Goal: Task Accomplishment & Management: Use online tool/utility

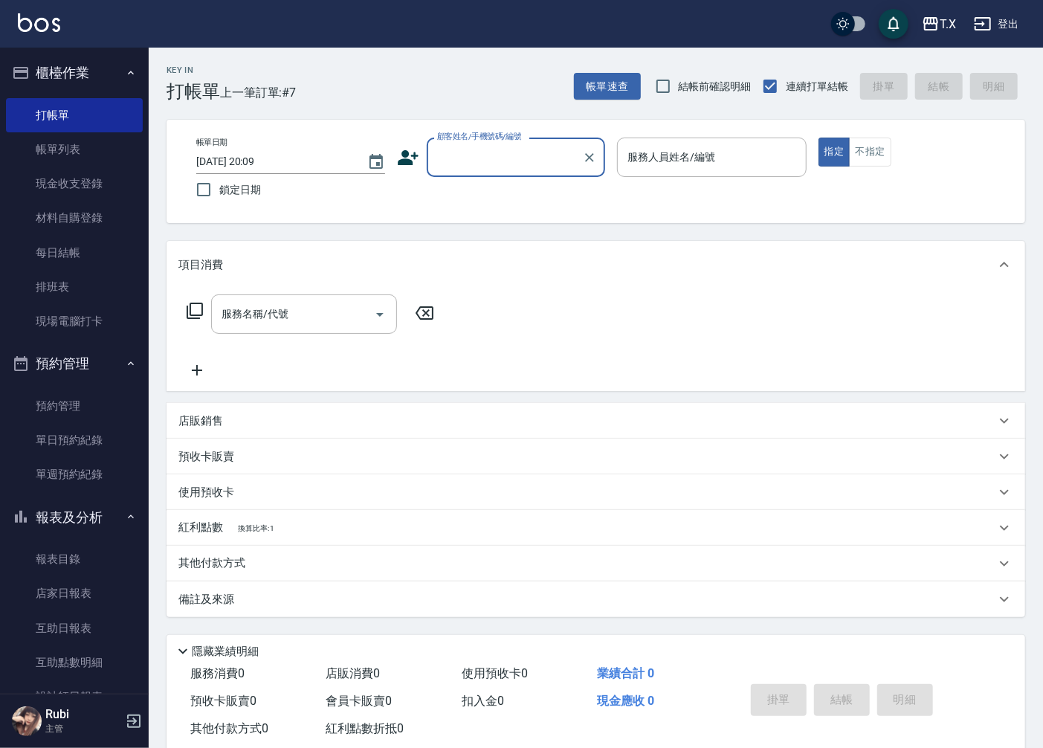
click at [517, 160] on input "顧客姓名/手機號碼/編號" at bounding box center [504, 157] width 143 height 26
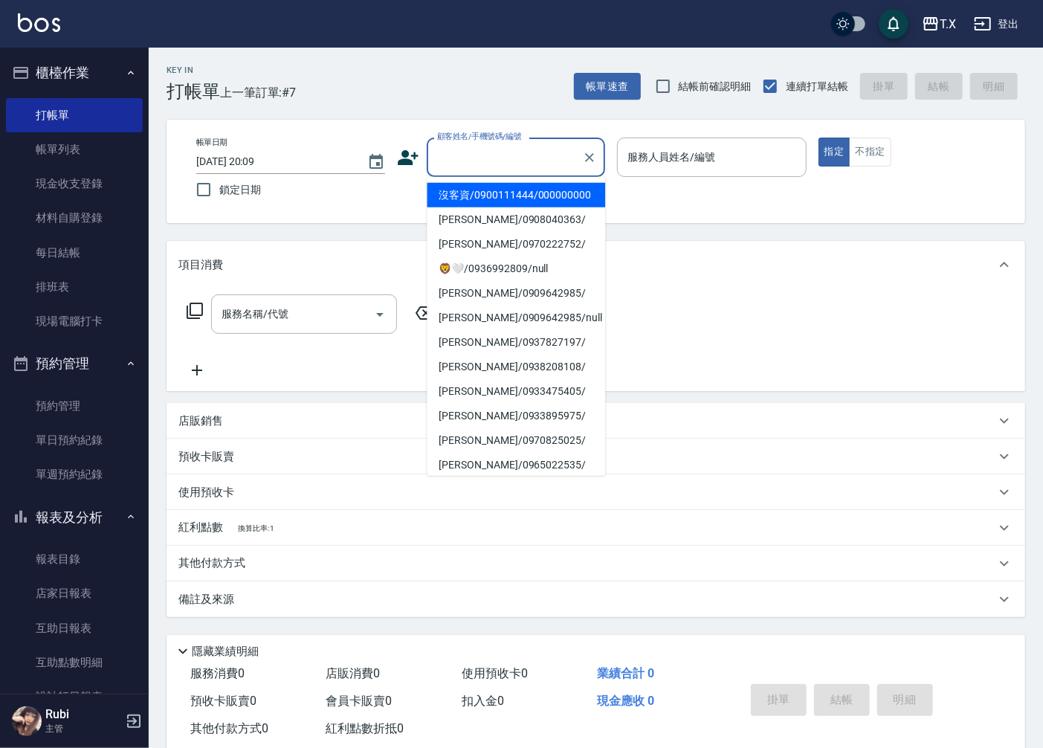
click at [503, 207] on li "沒客資/0900111444/000000000" at bounding box center [516, 195] width 178 height 25
type input "沒客資/0900111444/000000000"
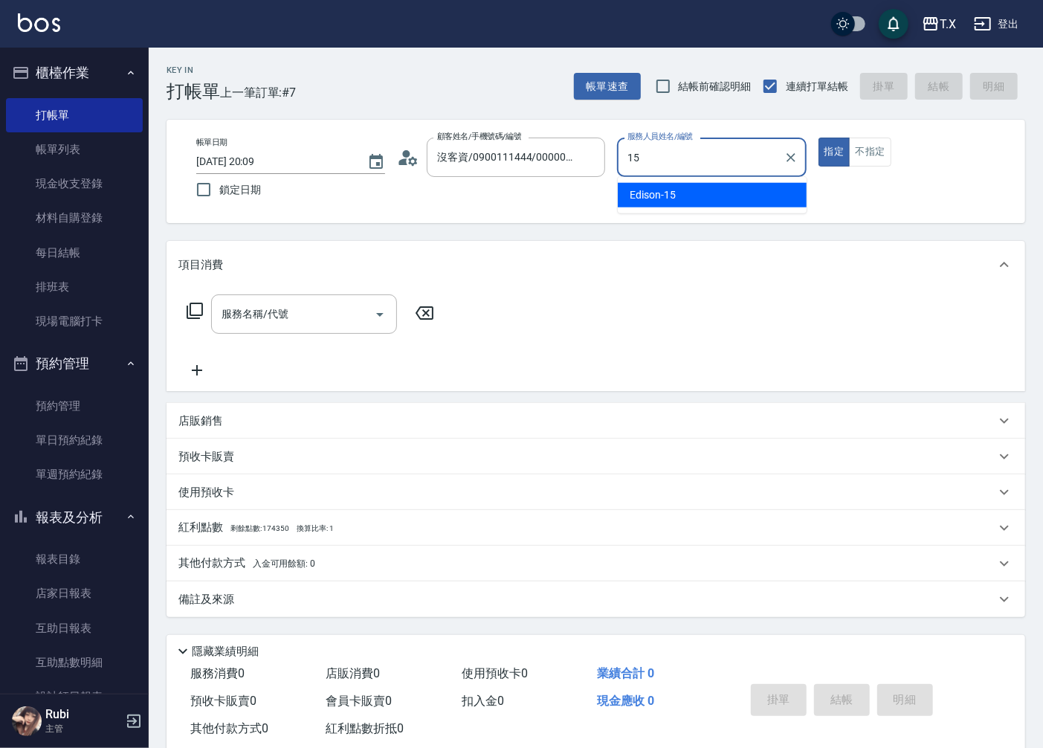
type input "Edison-15"
type button "true"
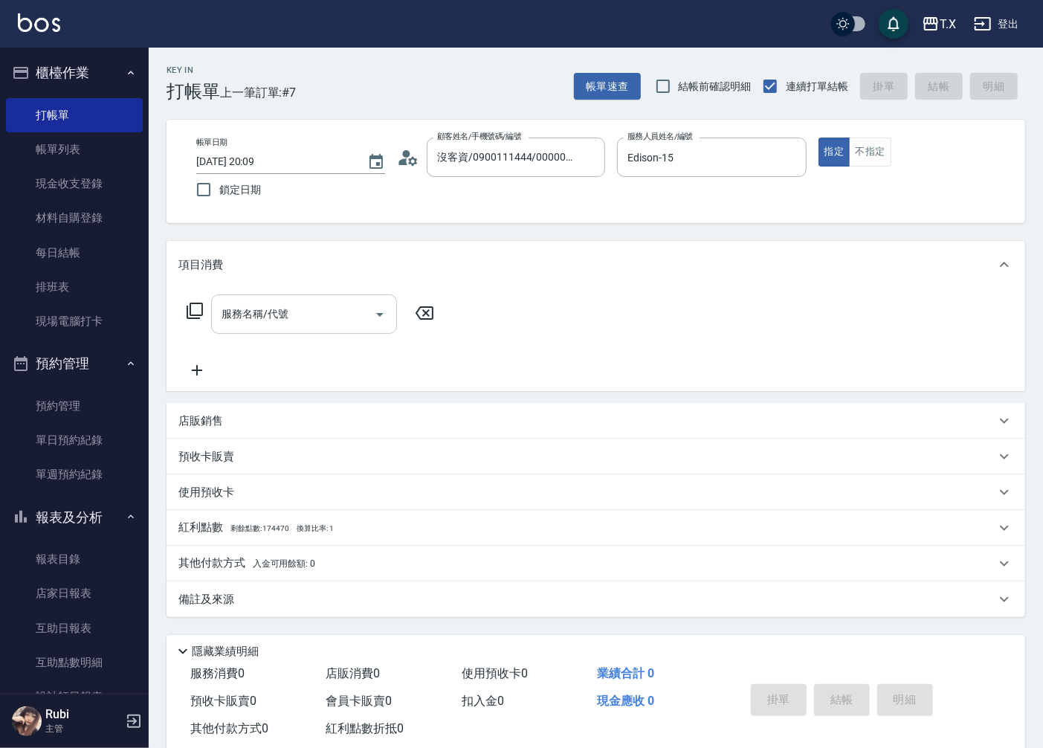
click at [301, 310] on input "服務名稱/代號" at bounding box center [293, 314] width 150 height 26
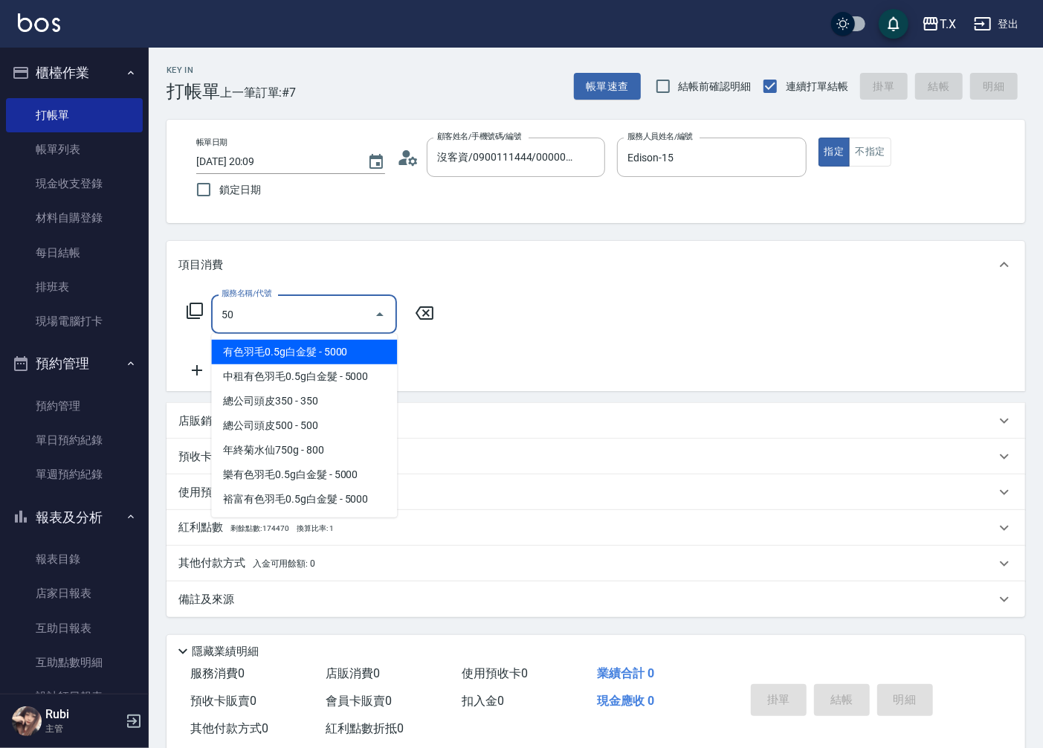
type input "501"
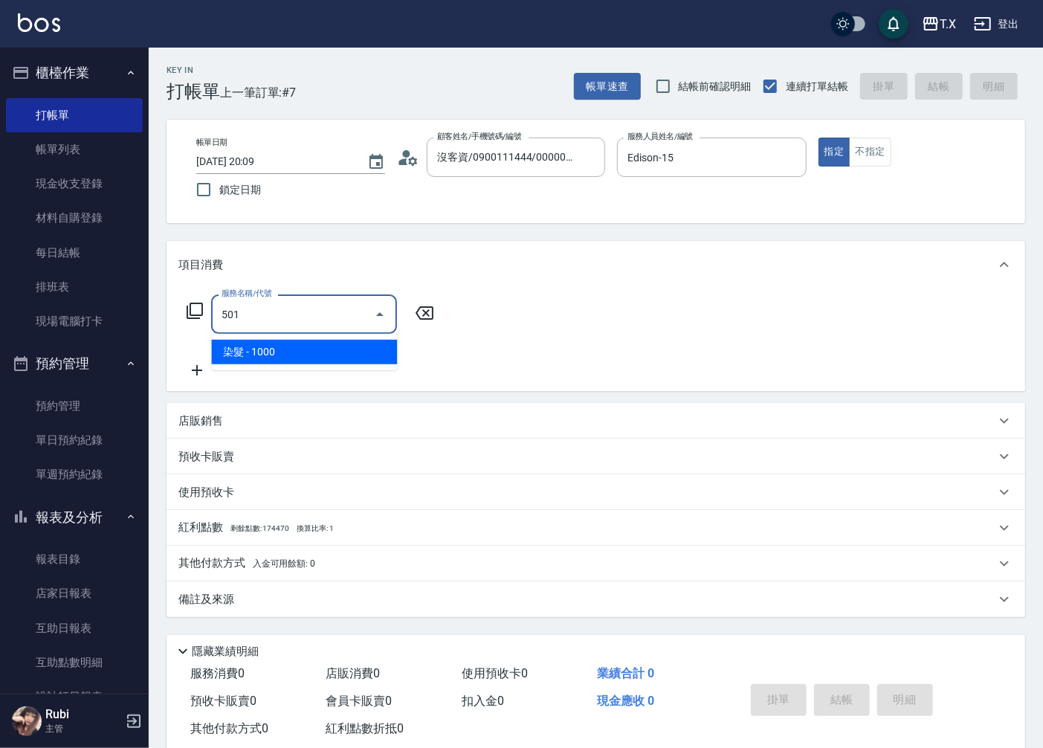
type input "100"
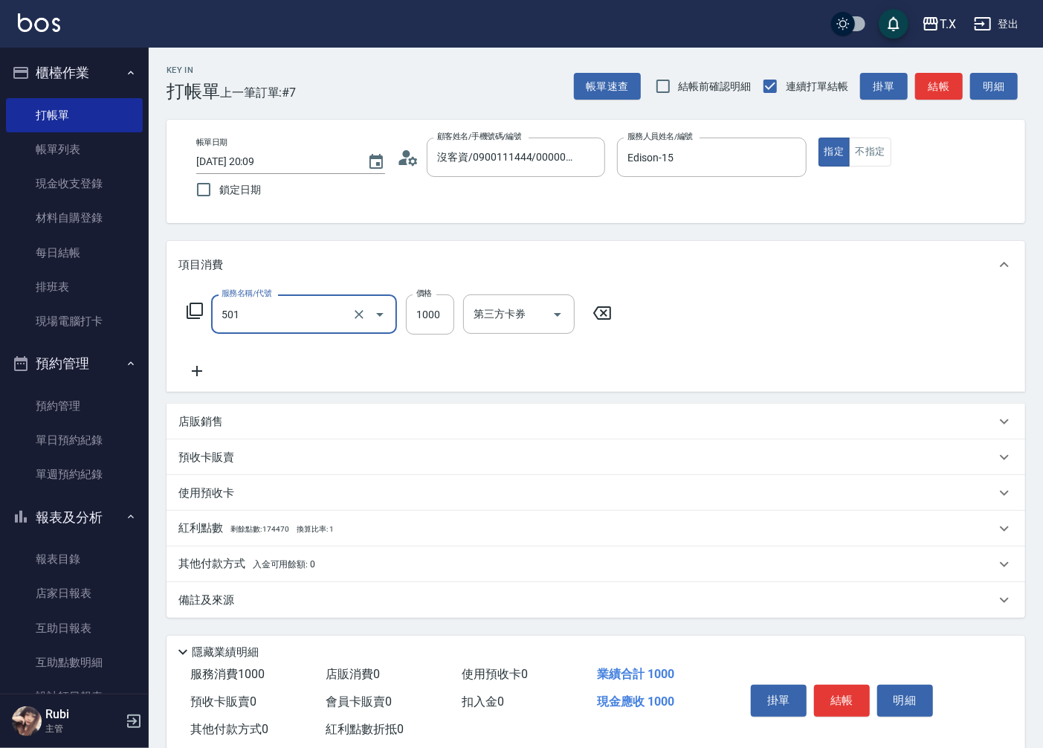
type input "染髮(501)"
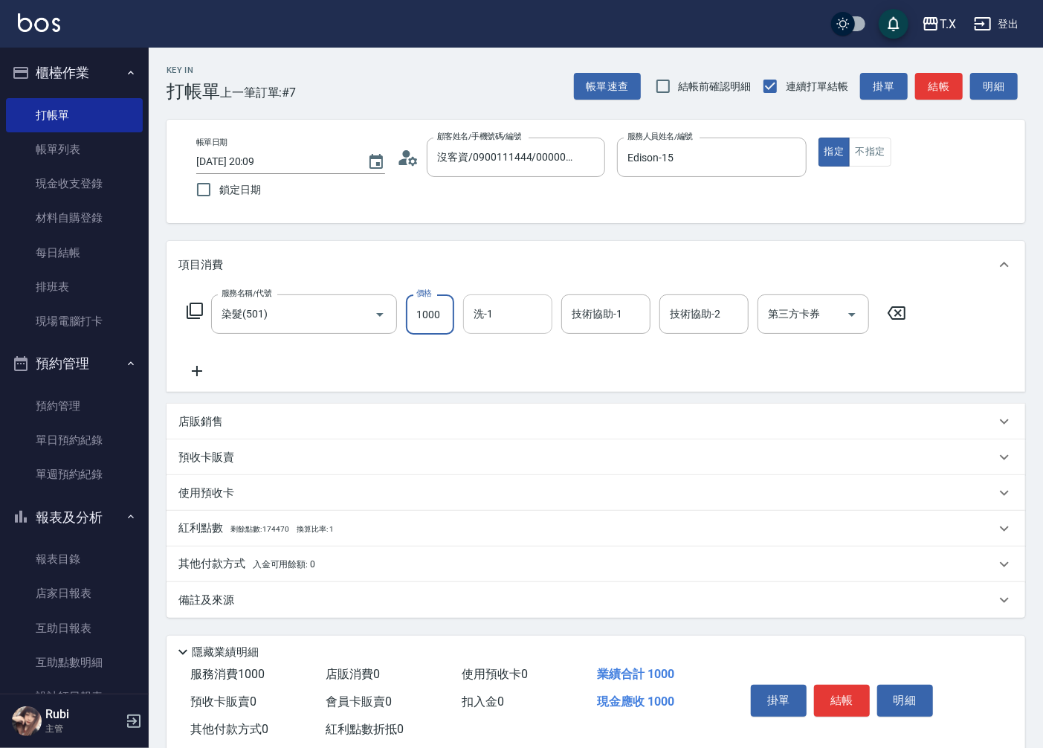
click at [491, 320] on div "洗-1 洗-1" at bounding box center [507, 313] width 89 height 39
type input "vivi-13"
click at [192, 369] on icon at bounding box center [196, 371] width 37 height 18
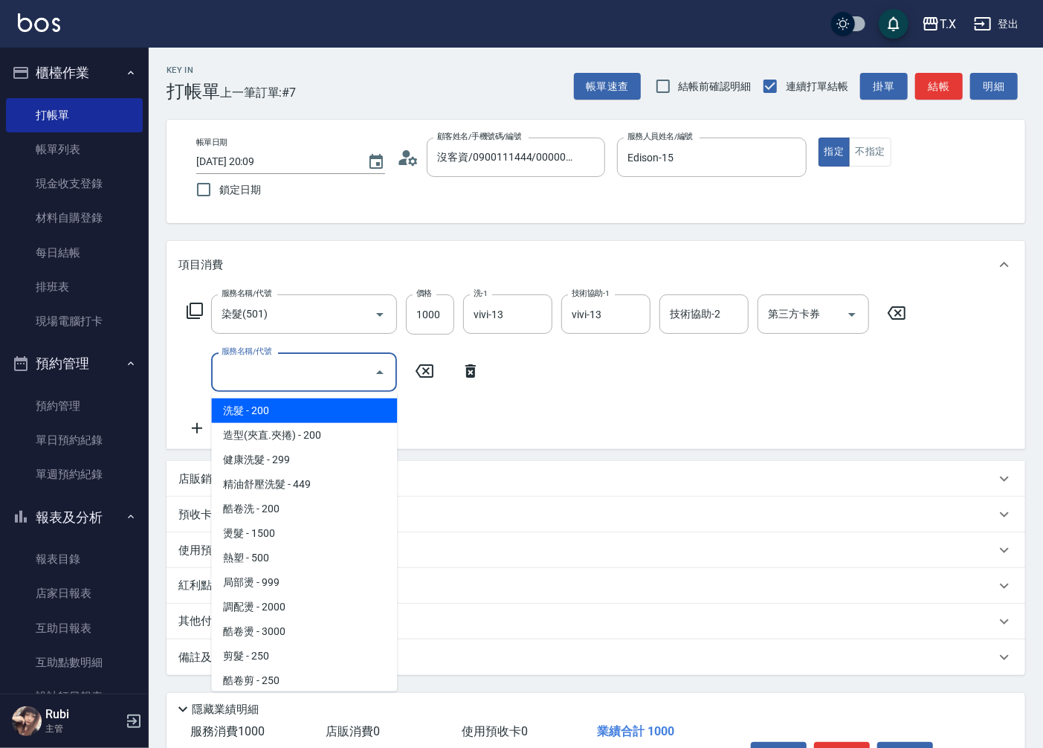
click at [280, 369] on input "服務名稱/代號" at bounding box center [293, 372] width 150 height 26
click at [196, 305] on icon at bounding box center [195, 311] width 18 height 18
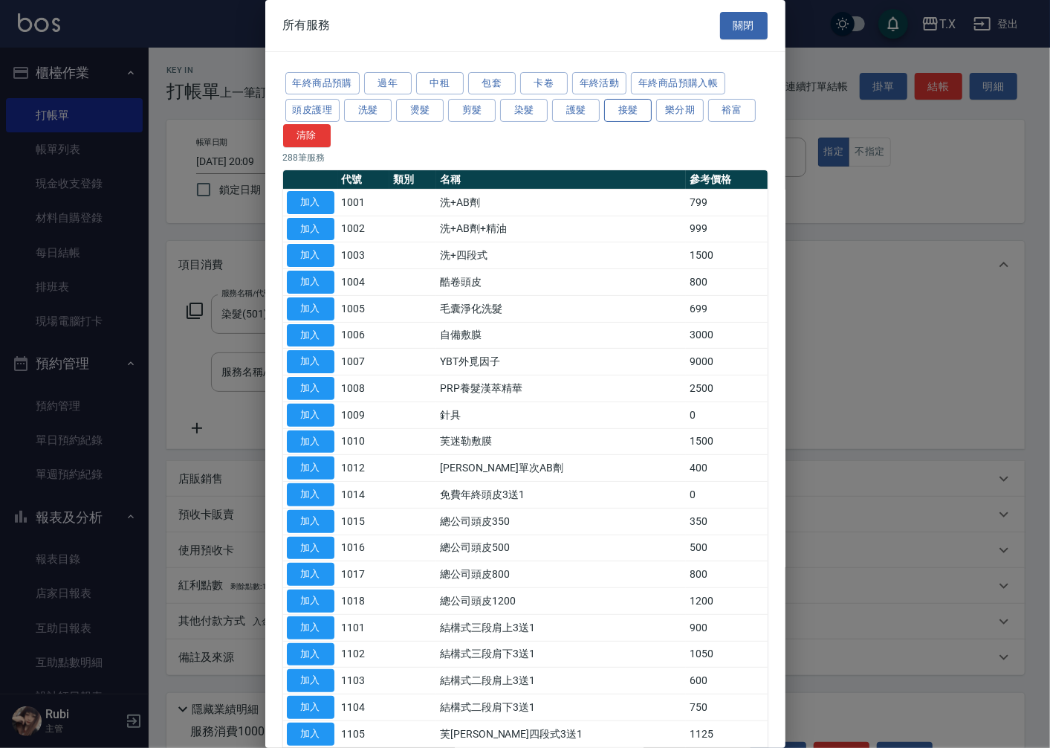
click at [621, 109] on button "接髮" at bounding box center [628, 110] width 48 height 23
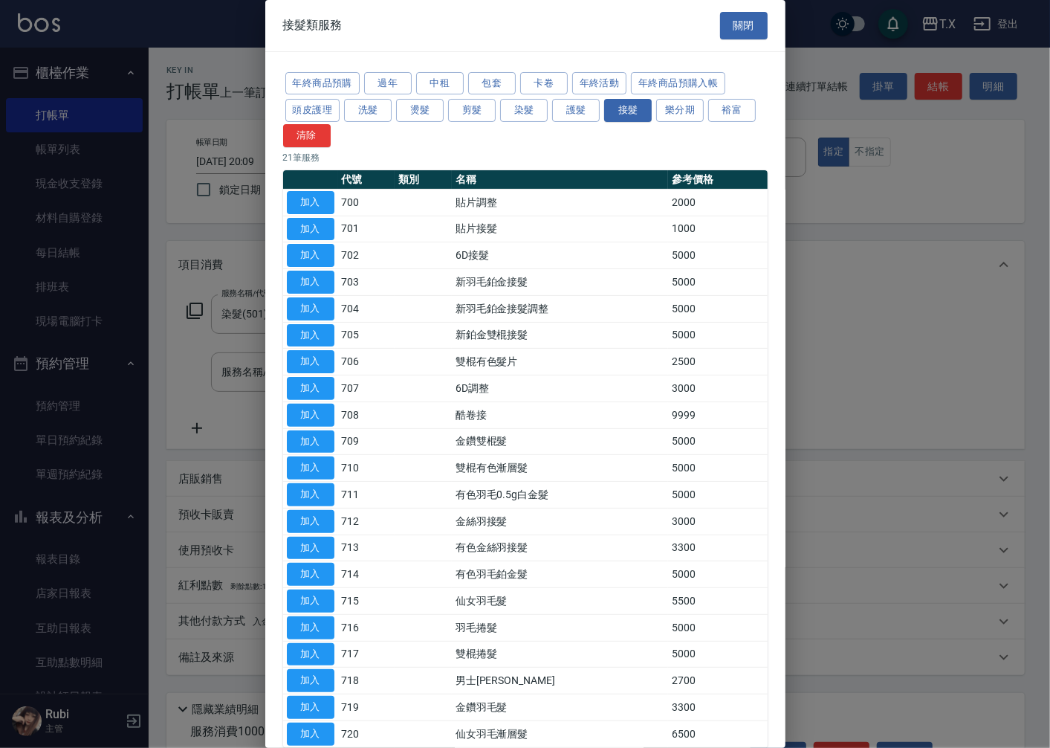
drag, startPoint x: 739, startPoint y: 18, endPoint x: 679, endPoint y: 107, distance: 107.6
click at [739, 22] on button "關閉" at bounding box center [744, 26] width 48 height 28
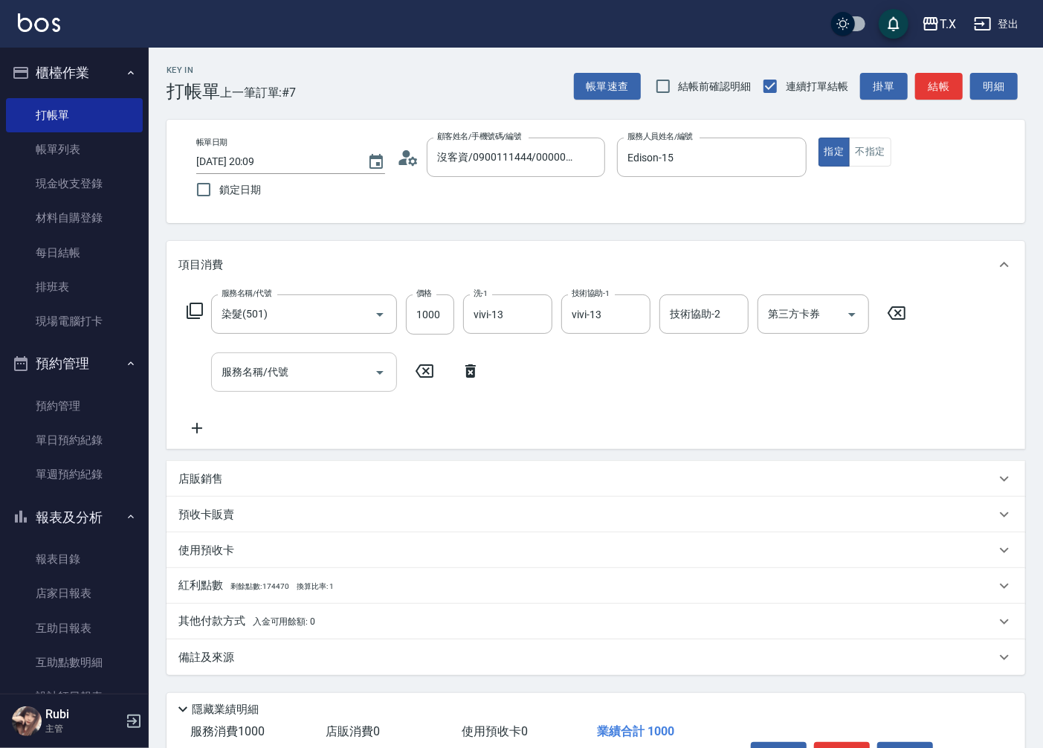
click at [280, 361] on div "服務名稱/代號 服務名稱/代號" at bounding box center [304, 371] width 186 height 39
type input "714"
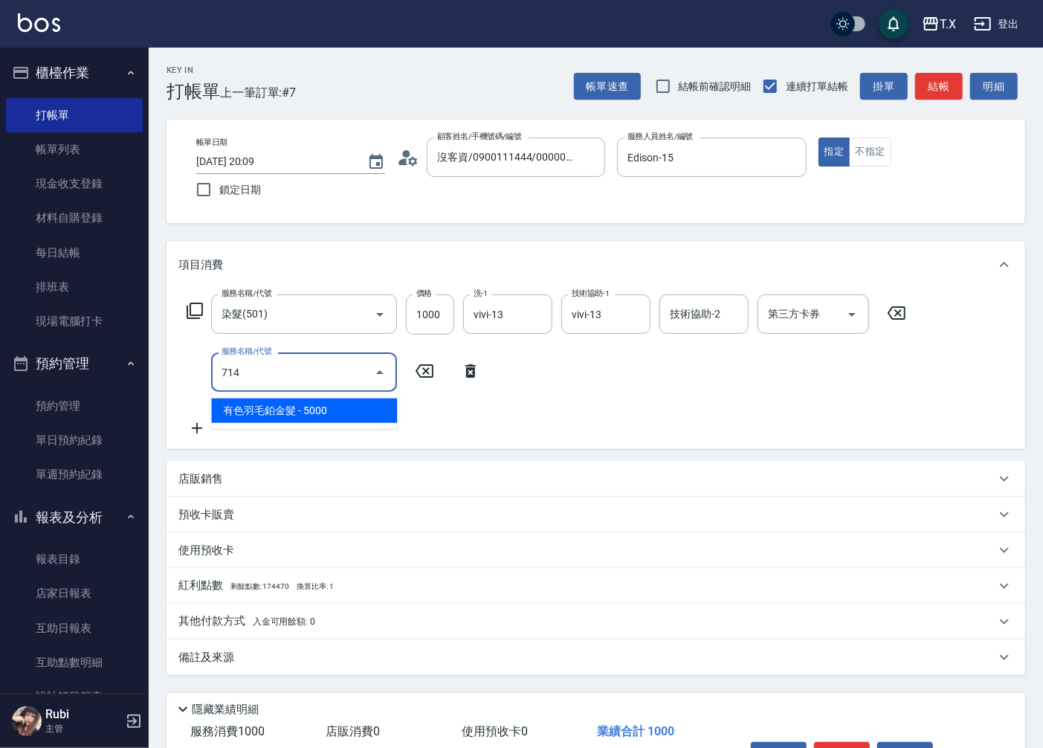
type input "600"
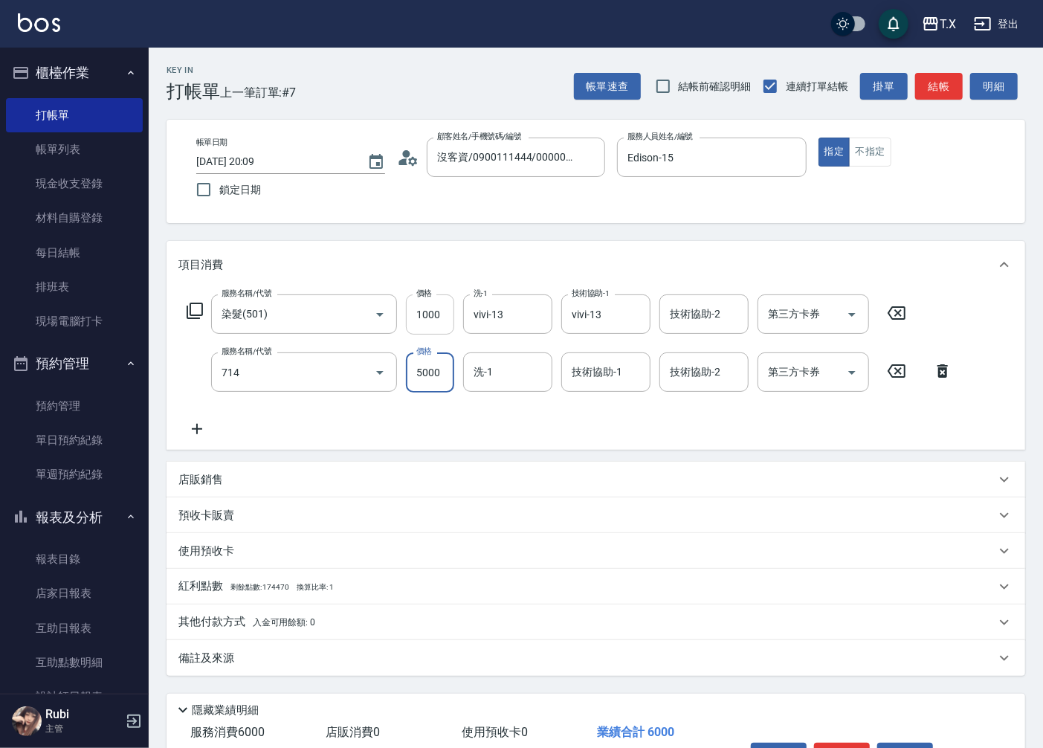
type input "有色羽毛鉑金髮(714)"
click at [436, 320] on input "1000" at bounding box center [430, 314] width 48 height 40
type input "1"
type input "100"
type input "14"
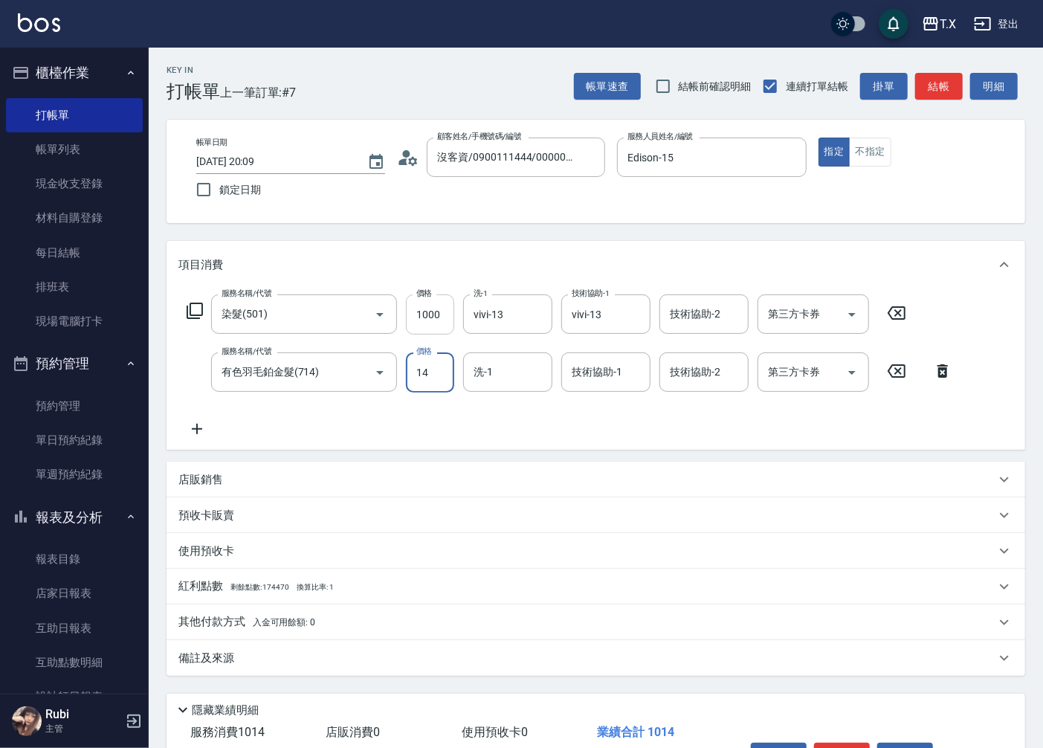
type input "110"
type input "141"
type input "240"
type input "1410"
drag, startPoint x: 447, startPoint y: 372, endPoint x: 373, endPoint y: 392, distance: 76.5
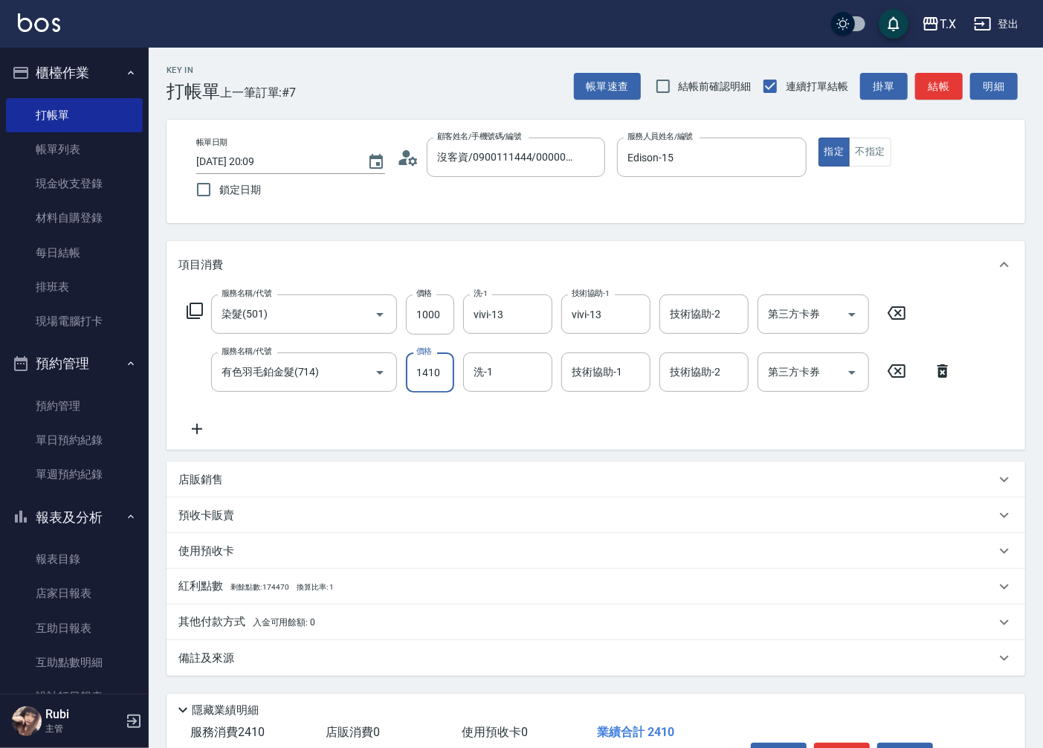
click at [373, 392] on div "服務名稱/代號 染髮(501) 服務名稱/代號 價格 1000 價格 洗-1 vivi-13 洗-1 技術協助-1 vivi-13 技術協助-1 技術協助-2…" at bounding box center [569, 365] width 783 height 143
type input "100"
type input "110"
type input "1000"
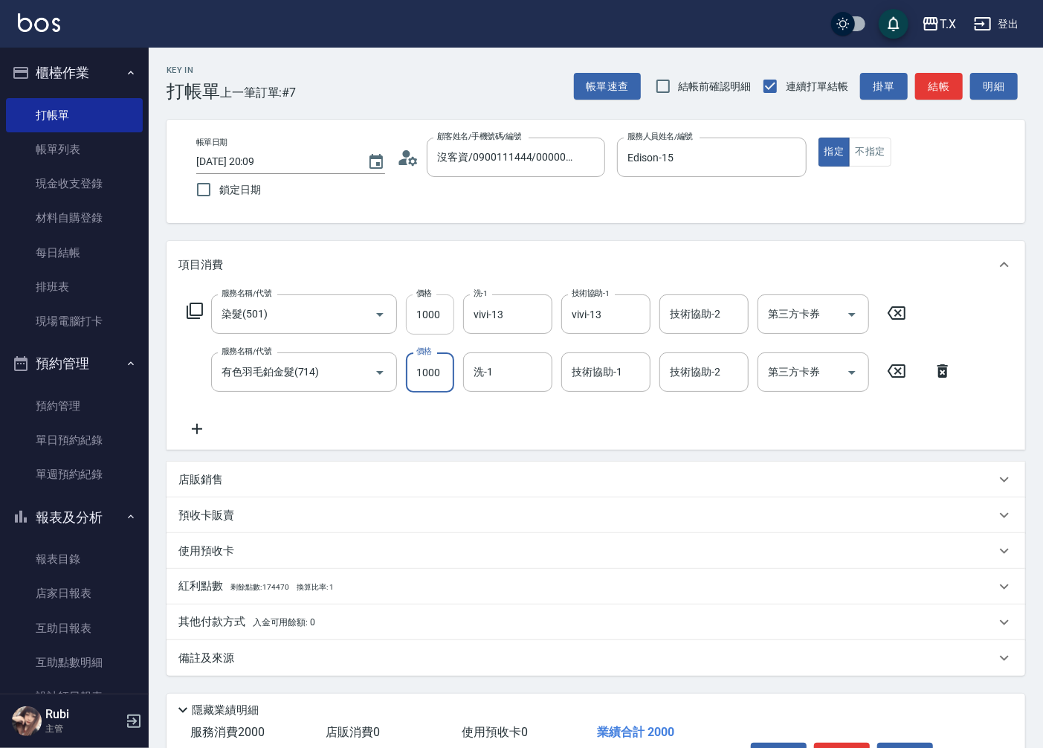
type input "1100"
type input "10000"
click at [434, 315] on input "1000" at bounding box center [430, 314] width 48 height 40
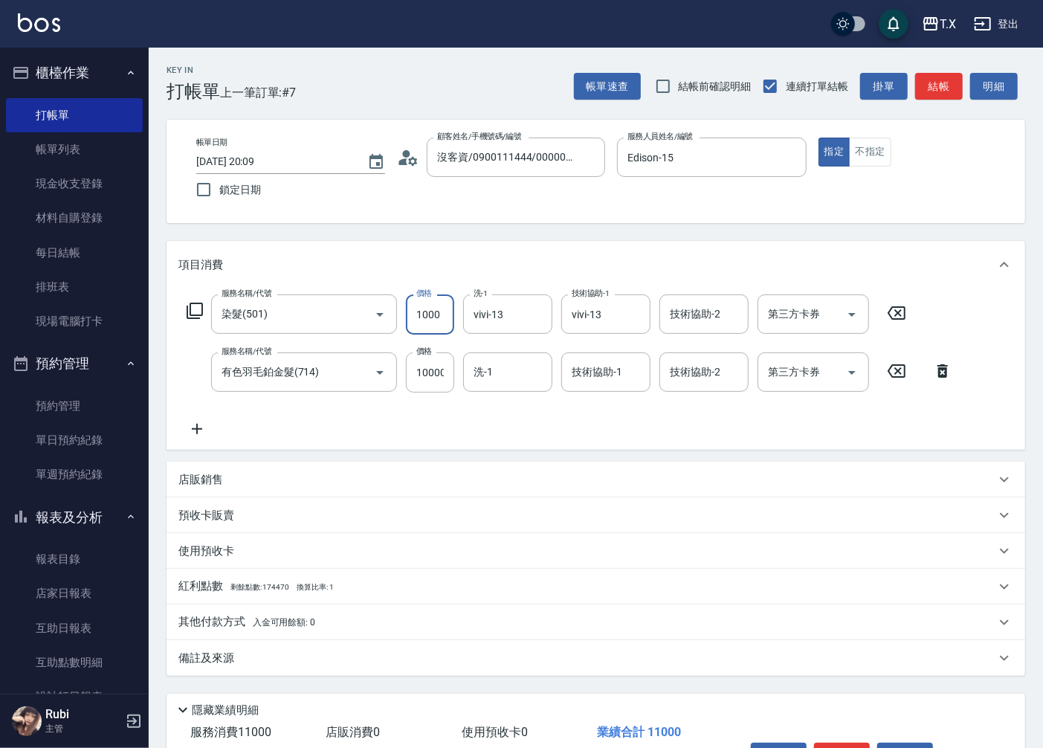
type input "1000"
type input "141"
type input "1010"
type input "1410"
type input "1140"
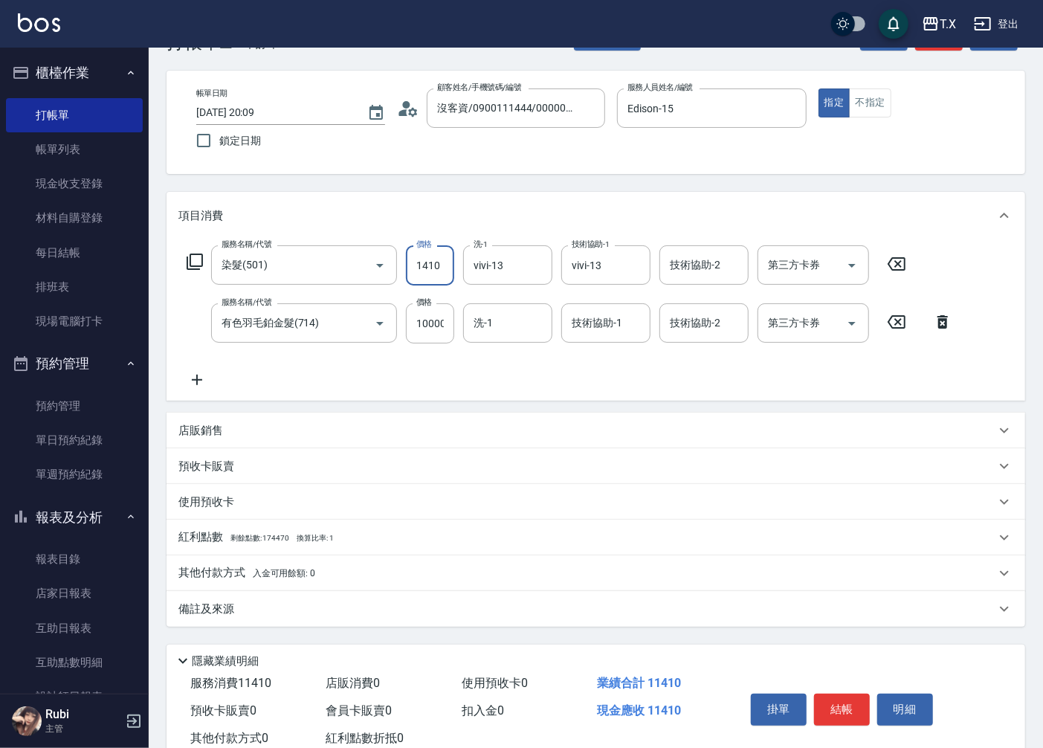
scroll to position [94, 0]
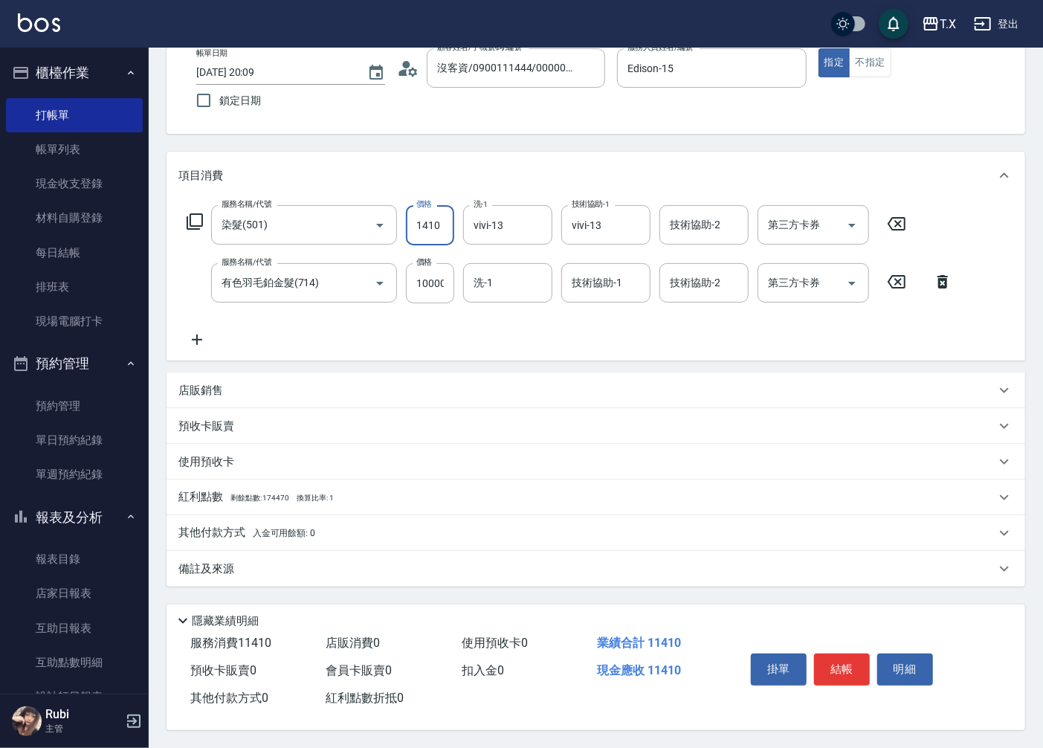
type input "1410"
click at [228, 536] on p "其他付款方式 入金可用餘額: 0" at bounding box center [246, 533] width 137 height 16
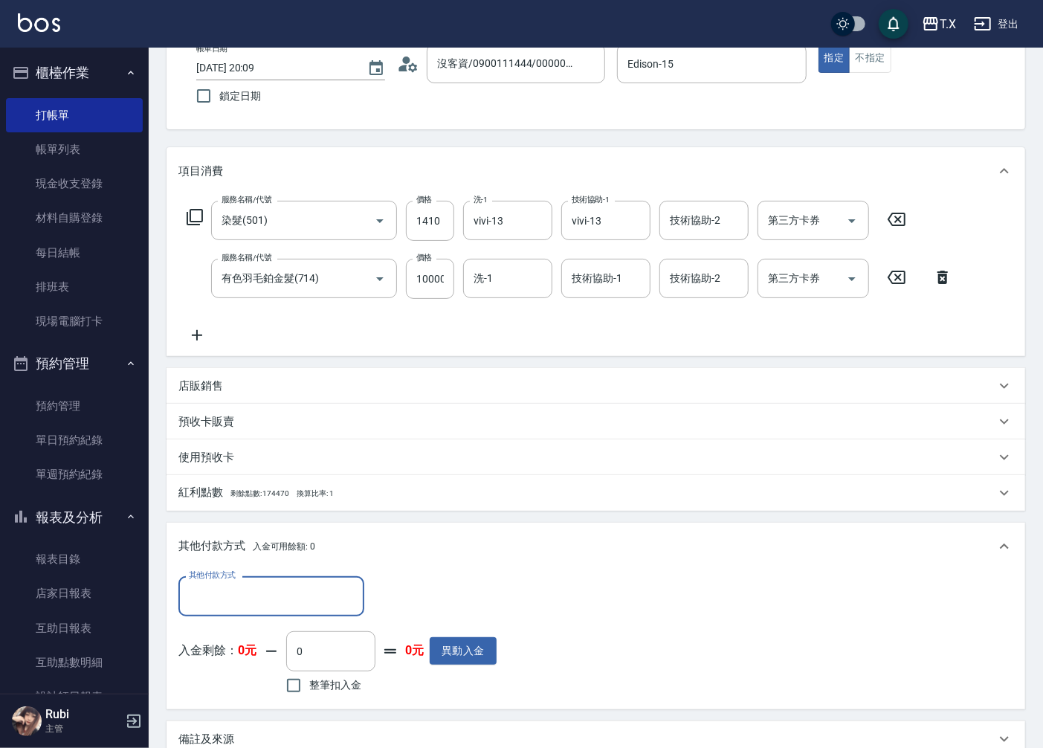
scroll to position [0, 0]
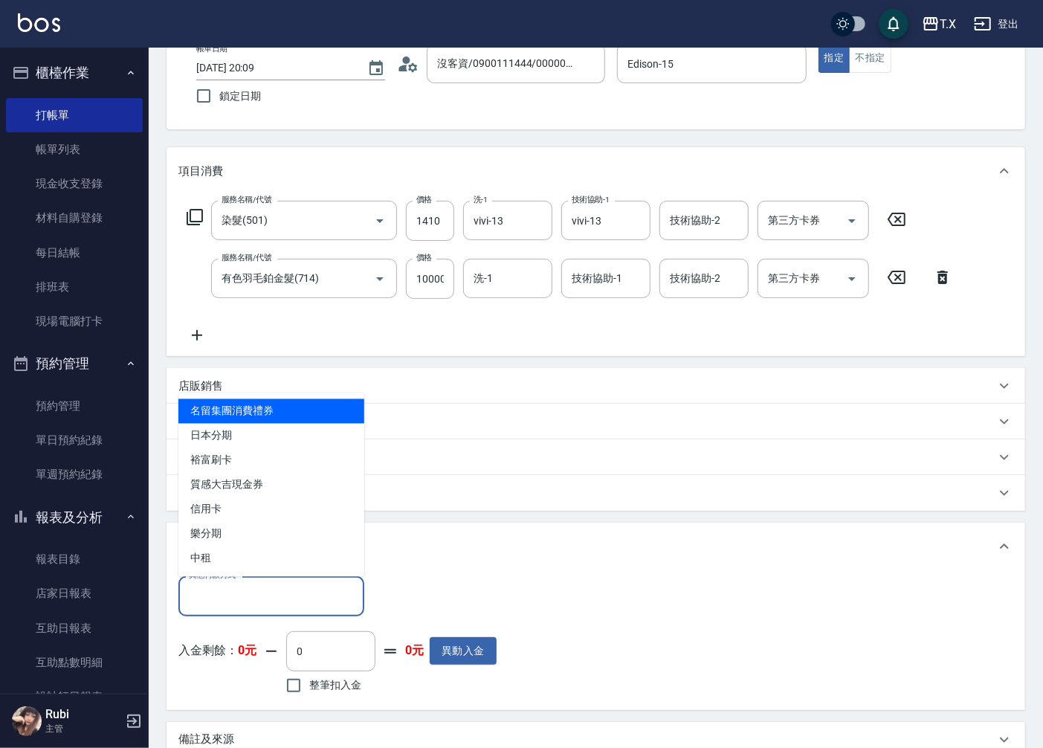
click at [238, 599] on input "其他付款方式" at bounding box center [271, 596] width 172 height 26
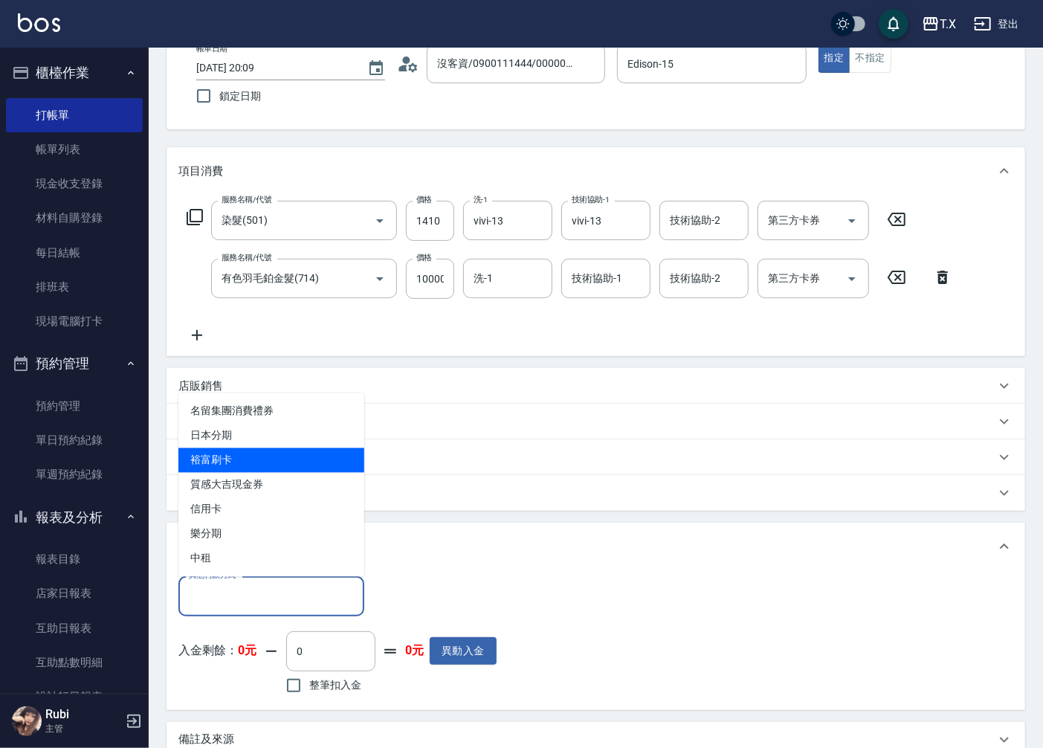
click at [241, 464] on span "裕富刷卡" at bounding box center [271, 460] width 186 height 25
type input "裕富刷卡"
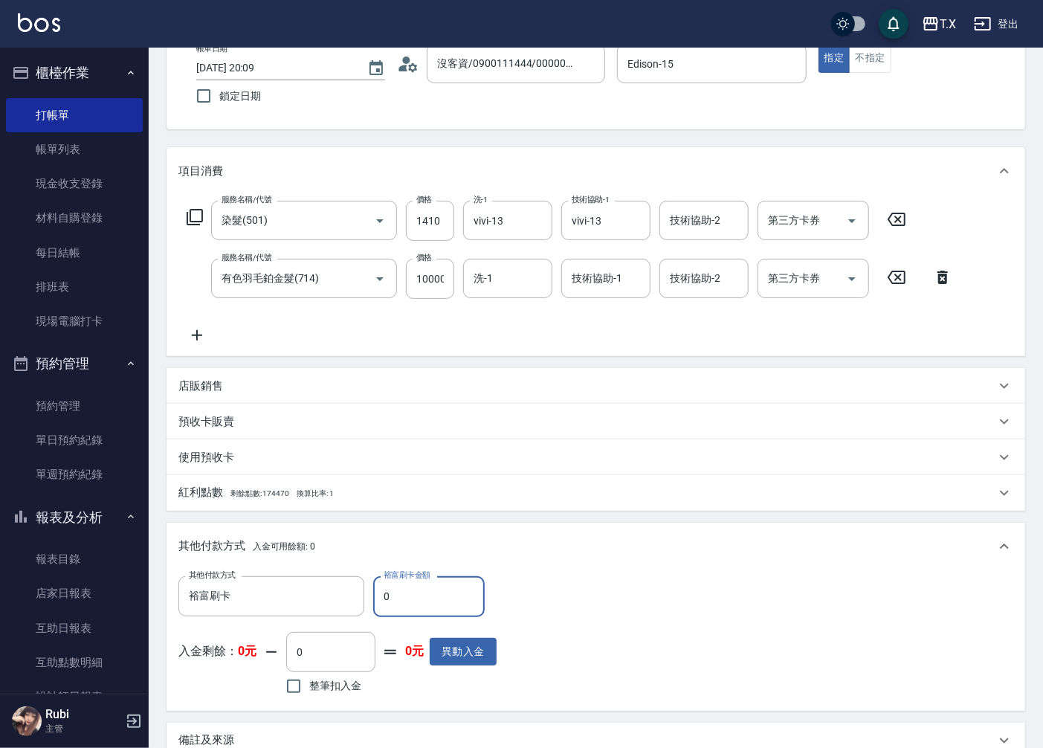
drag, startPoint x: 414, startPoint y: 602, endPoint x: 306, endPoint y: 622, distance: 109.6
click at [306, 622] on div "其他付款方式 裕富刷卡 其他付款方式 裕富刷卡金額 0 裕富刷卡金額 入金剩餘： 0元 0 ​ 整筆扣入金 0元 異動入金" at bounding box center [337, 637] width 318 height 122
type input "1"
type input "1130"
type input "114"
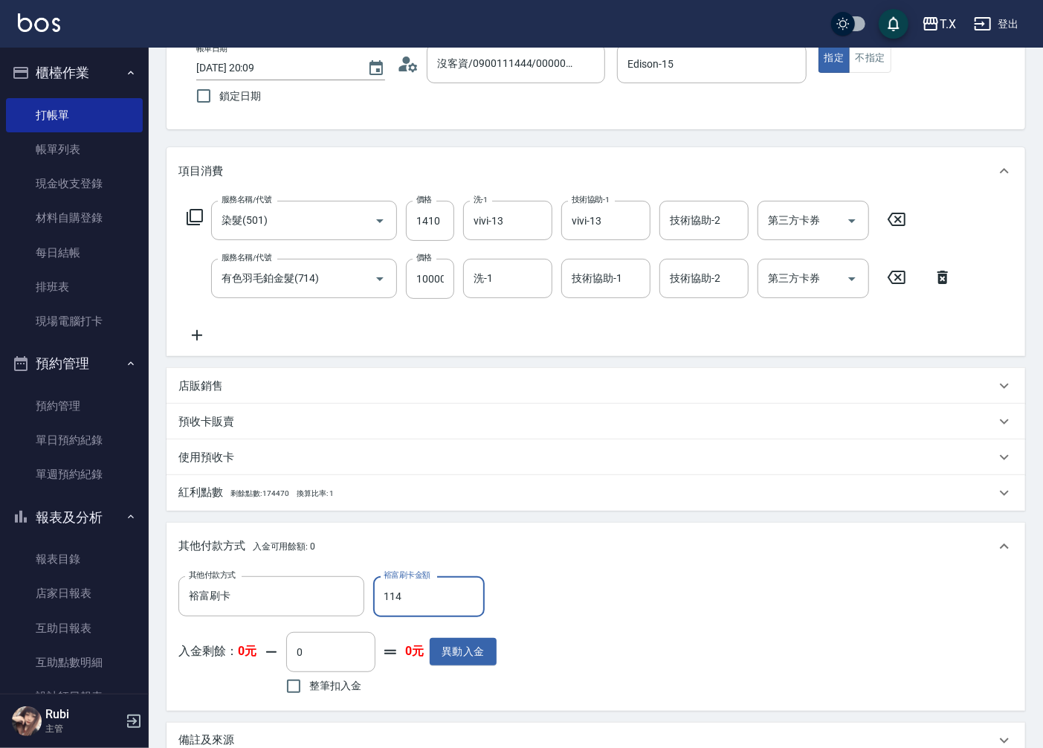
type input "1020"
type input "11410"
type input "0"
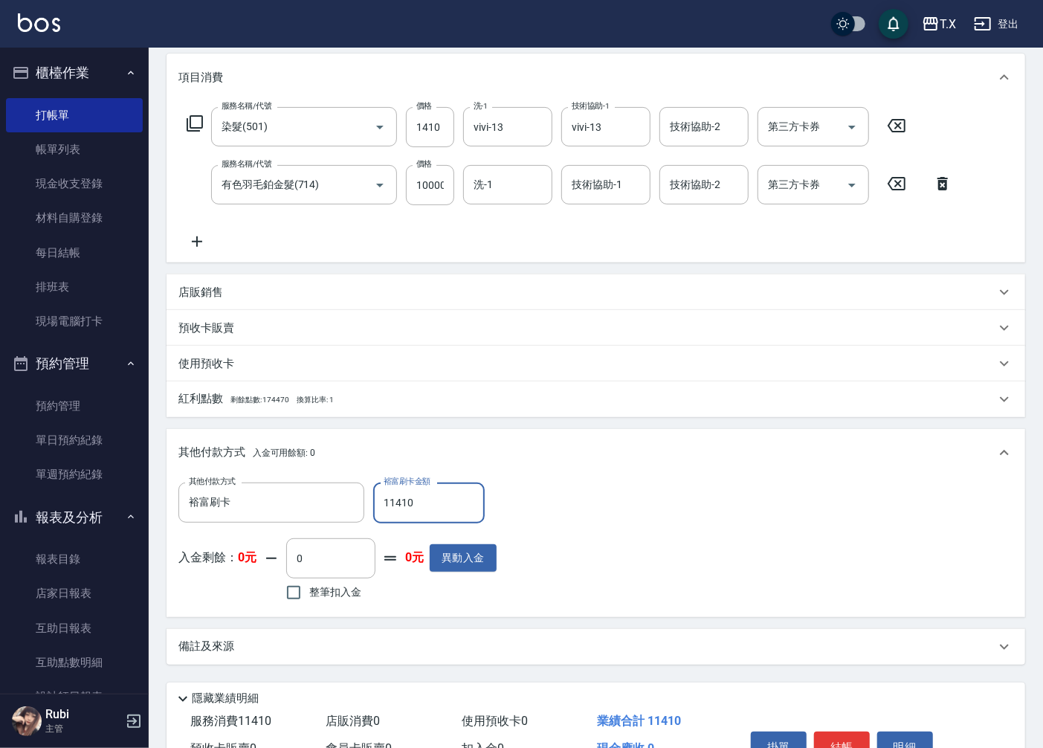
scroll to position [269, 0]
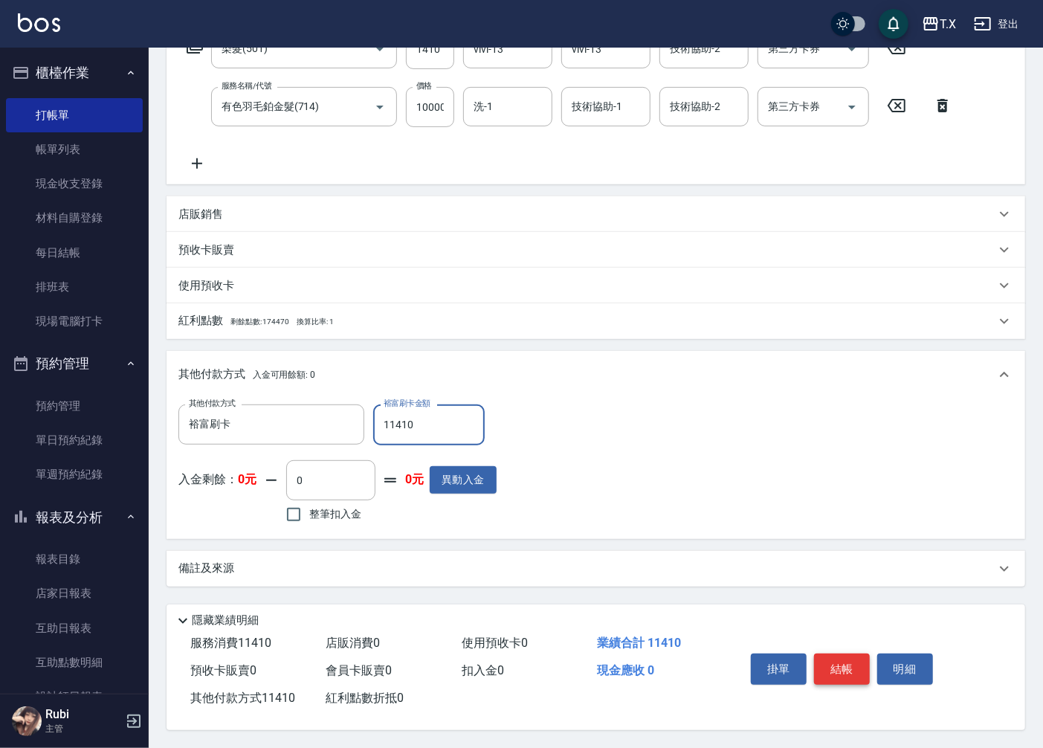
type input "11410"
click at [823, 656] on button "結帳" at bounding box center [842, 668] width 56 height 31
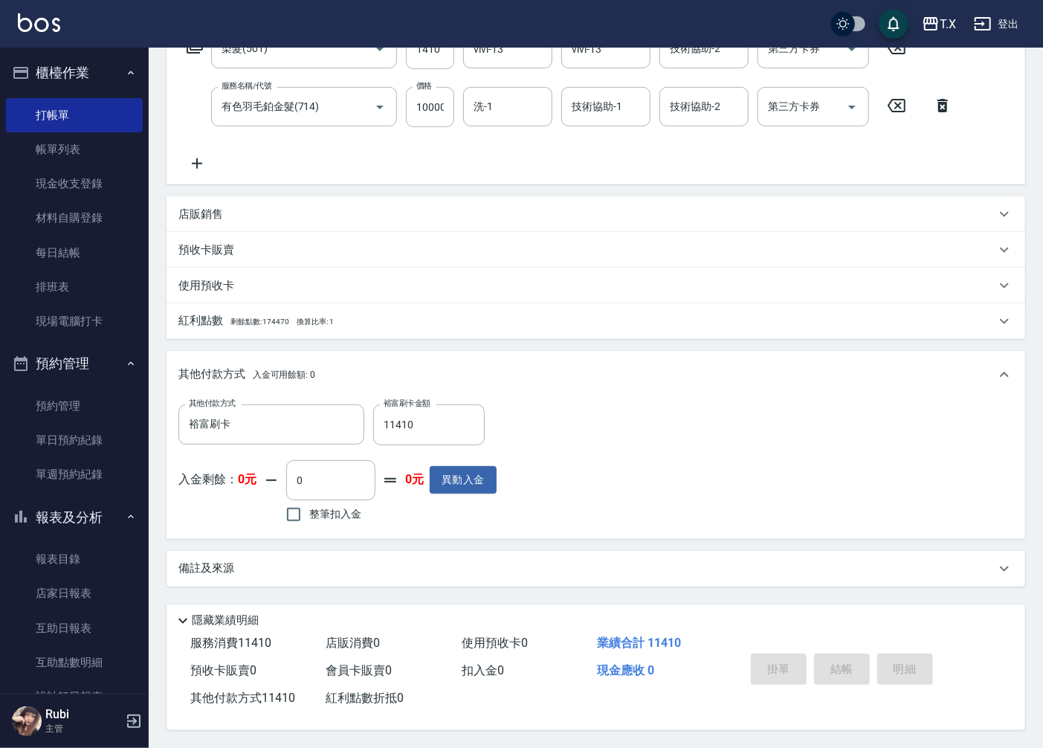
type input "2025/09/18 22:42"
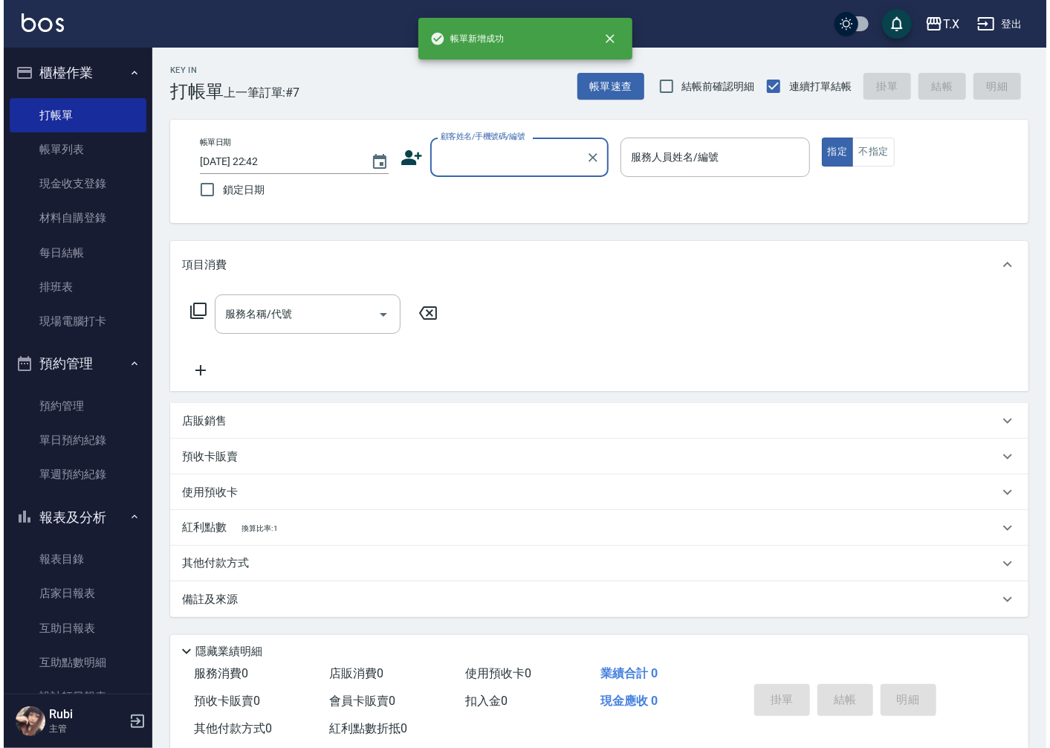
scroll to position [0, 0]
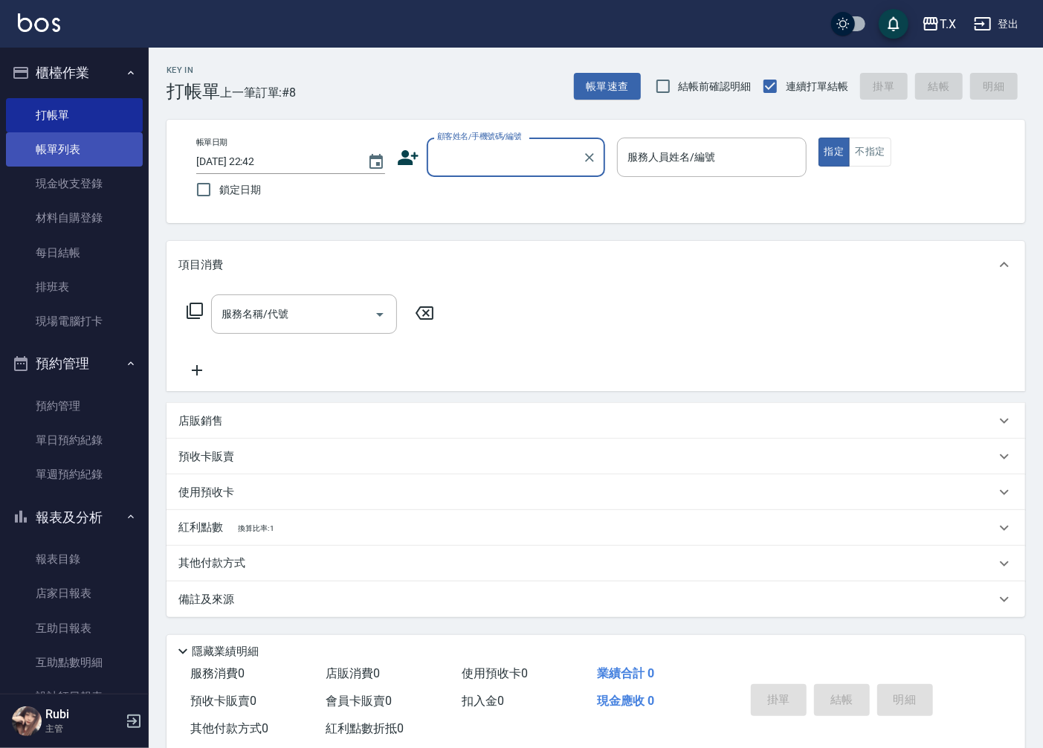
click at [86, 152] on link "帳單列表" at bounding box center [74, 149] width 137 height 34
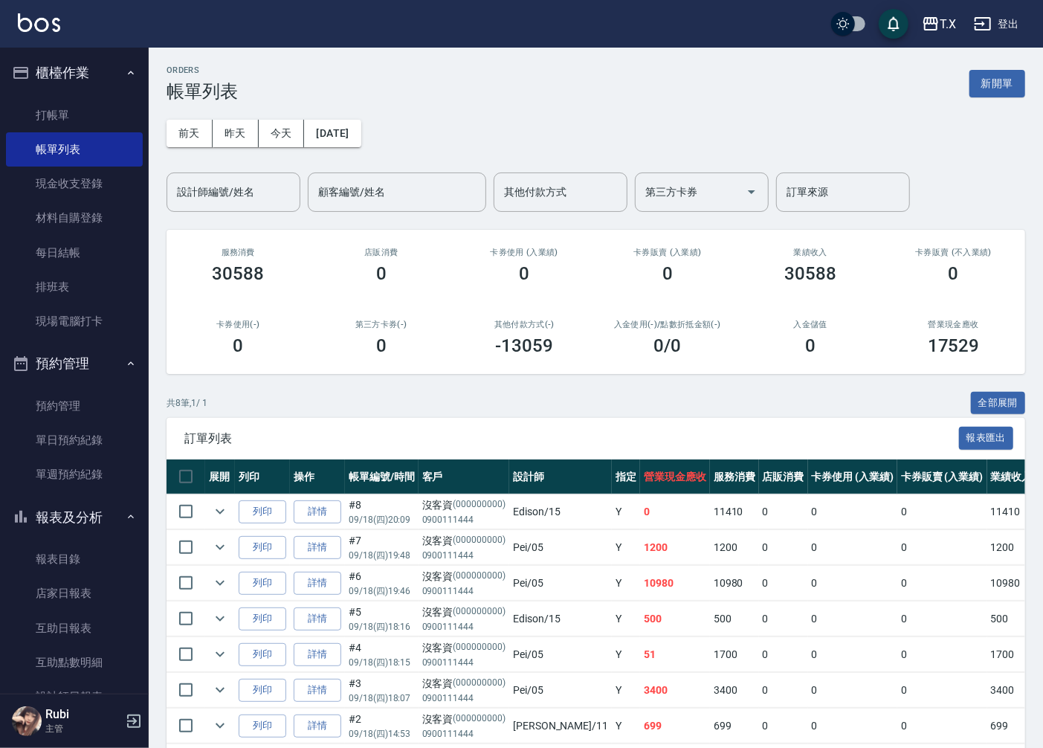
click at [245, 216] on div "ORDERS 帳單列表 新開單 前天 昨天 今天 2025/09/18 設計師編號/姓名 設計師編號/姓名 顧客編號/姓名 顧客編號/姓名 其他付款方式 其他…" at bounding box center [596, 443] width 894 height 790
click at [248, 202] on input "設計師編號/姓名" at bounding box center [233, 192] width 120 height 26
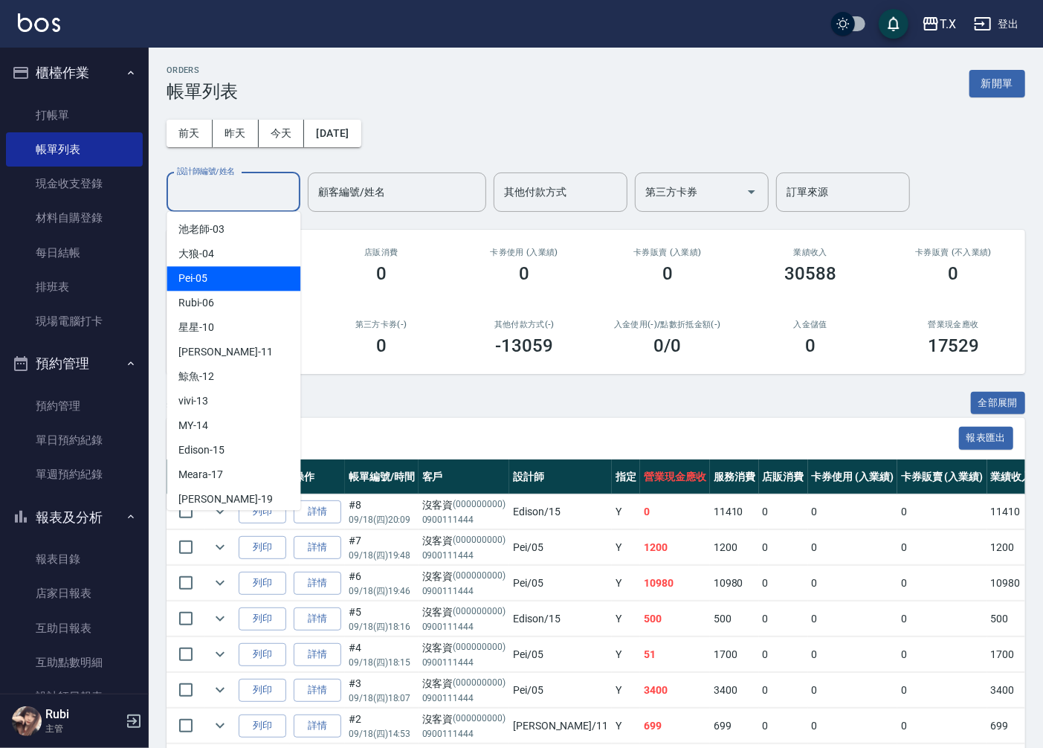
click at [223, 276] on div "Pei -05" at bounding box center [234, 278] width 134 height 25
type input "Pei-05"
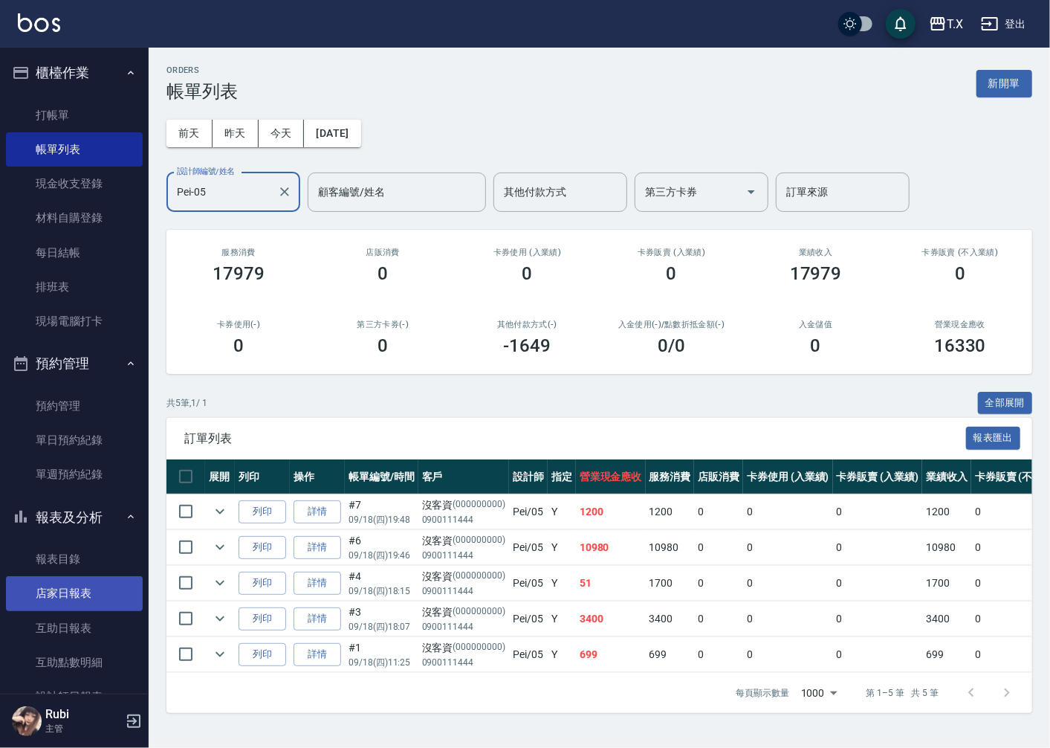
click at [65, 599] on link "店家日報表" at bounding box center [74, 593] width 137 height 34
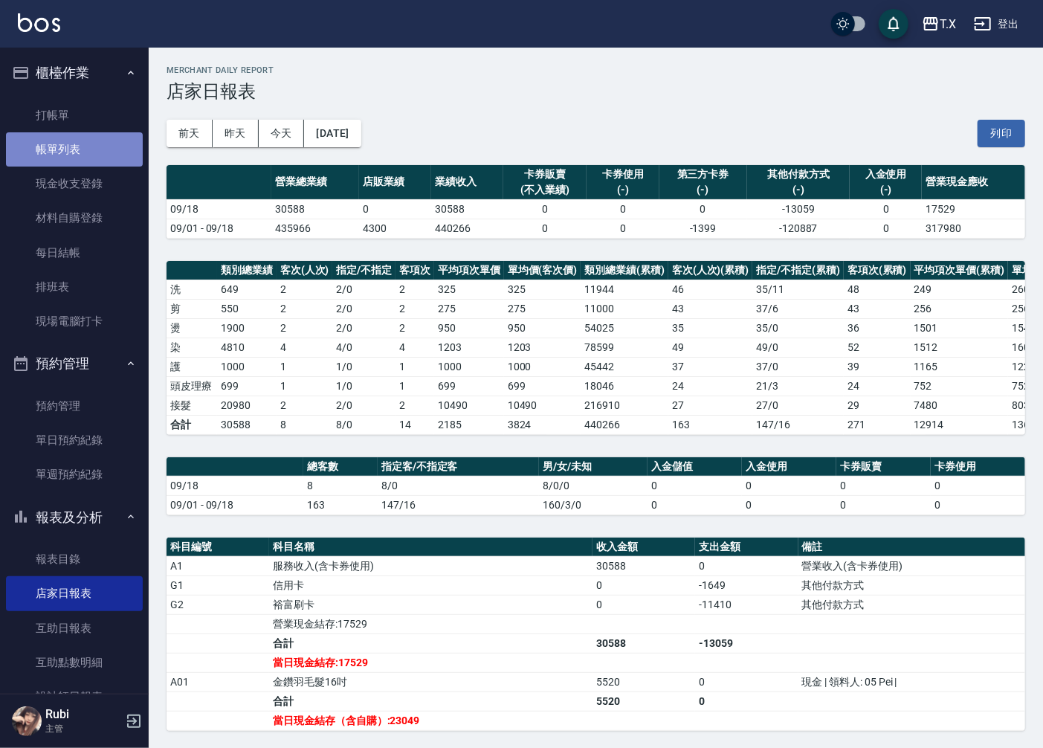
click at [94, 145] on link "帳單列表" at bounding box center [74, 149] width 137 height 34
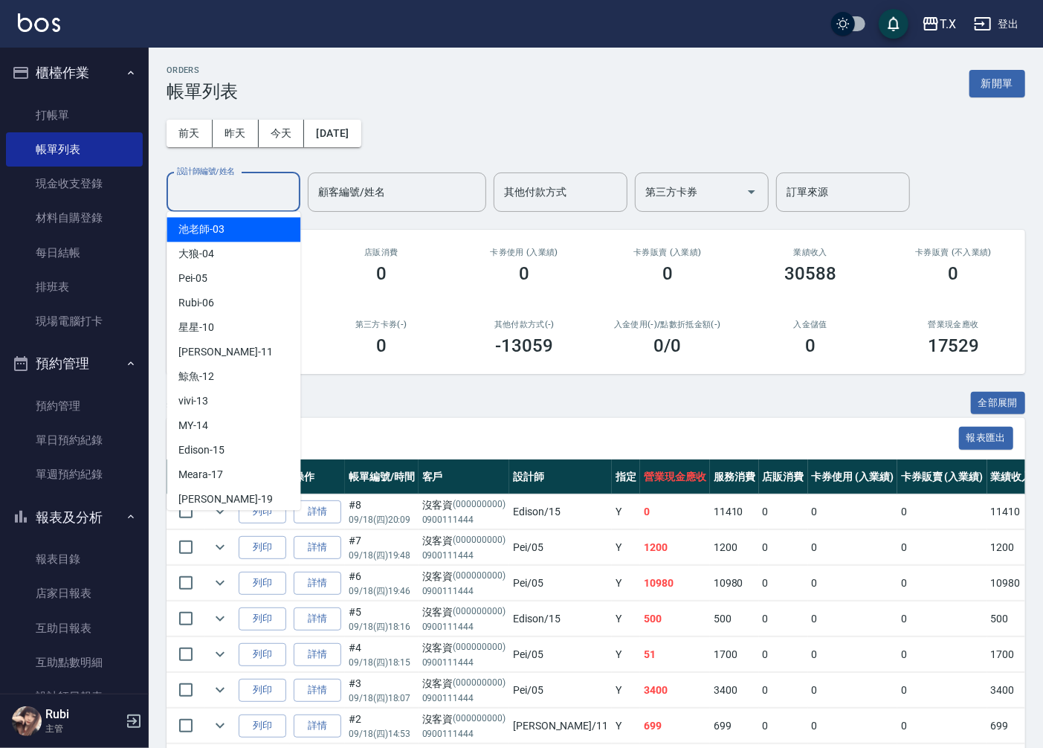
click at [212, 188] on input "設計師編號/姓名" at bounding box center [233, 192] width 120 height 26
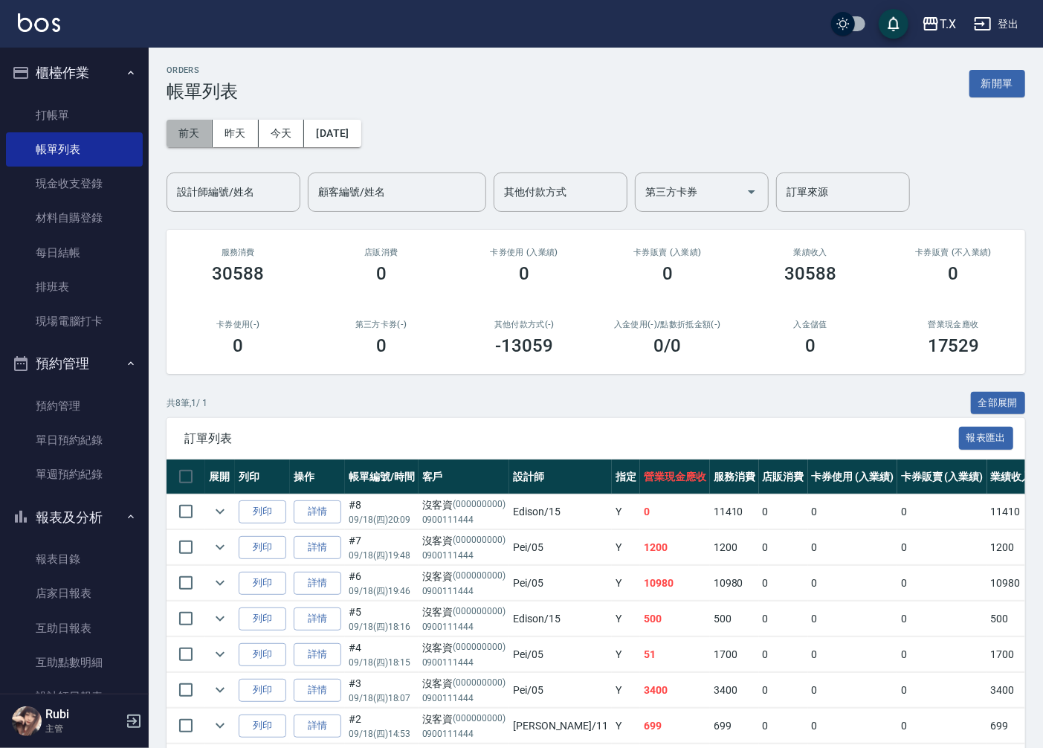
click at [204, 141] on button "前天" at bounding box center [190, 134] width 46 height 28
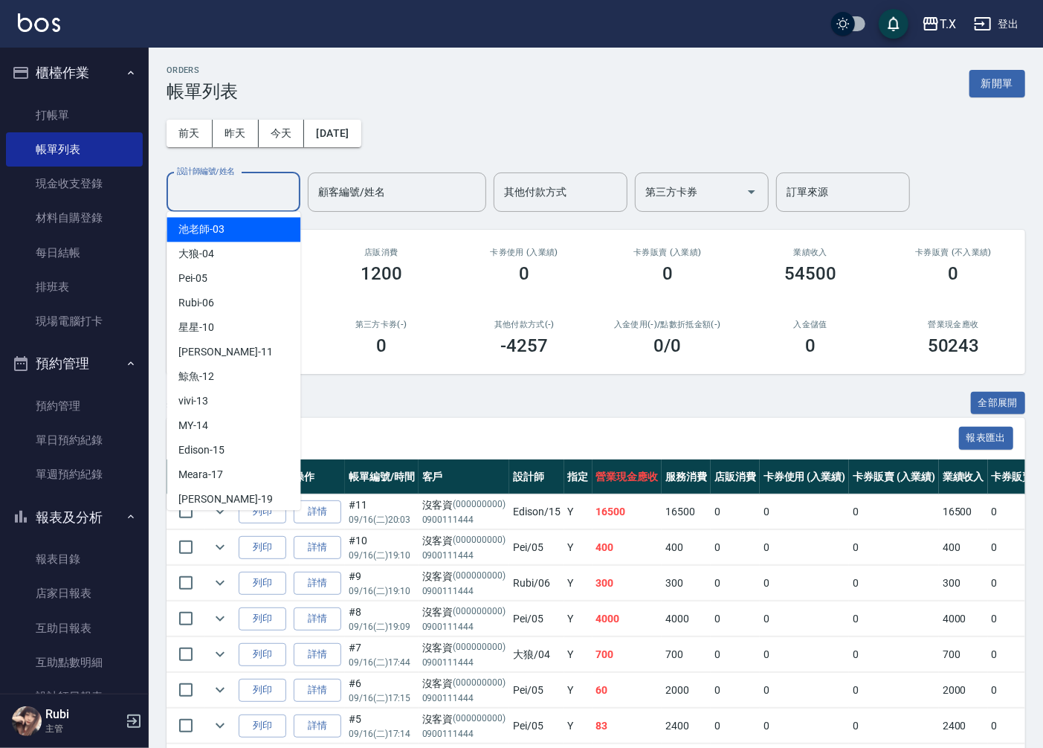
click at [254, 187] on input "設計師編號/姓名" at bounding box center [233, 192] width 120 height 26
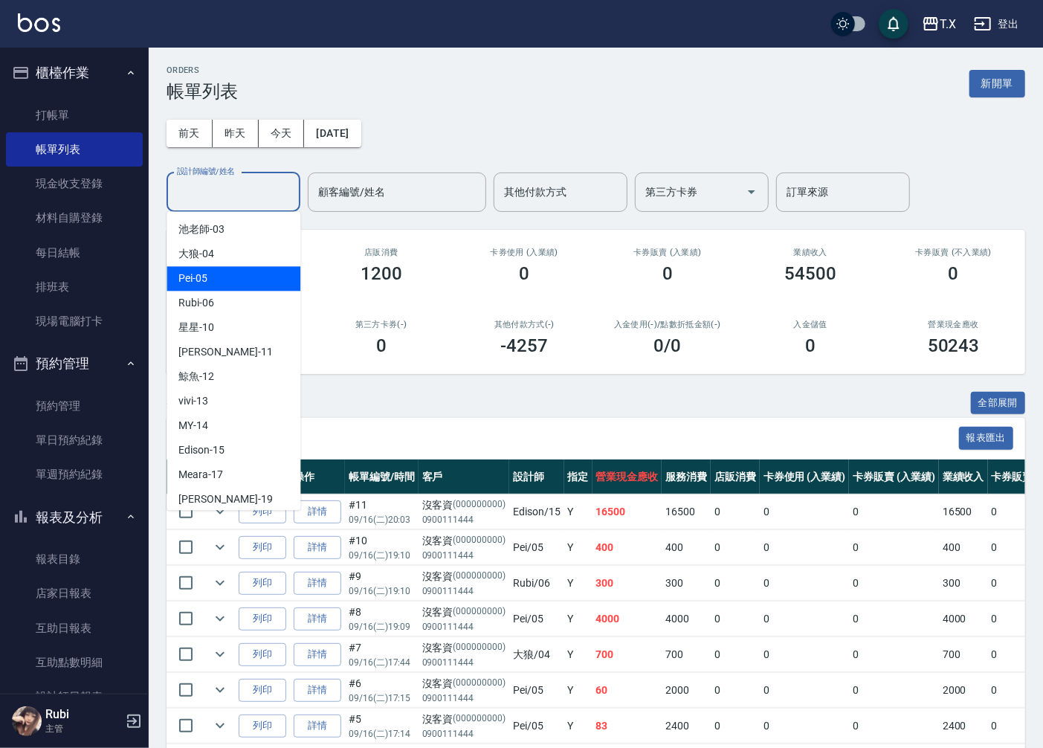
click at [214, 272] on div "Pei -05" at bounding box center [234, 278] width 134 height 25
type input "Pei-05"
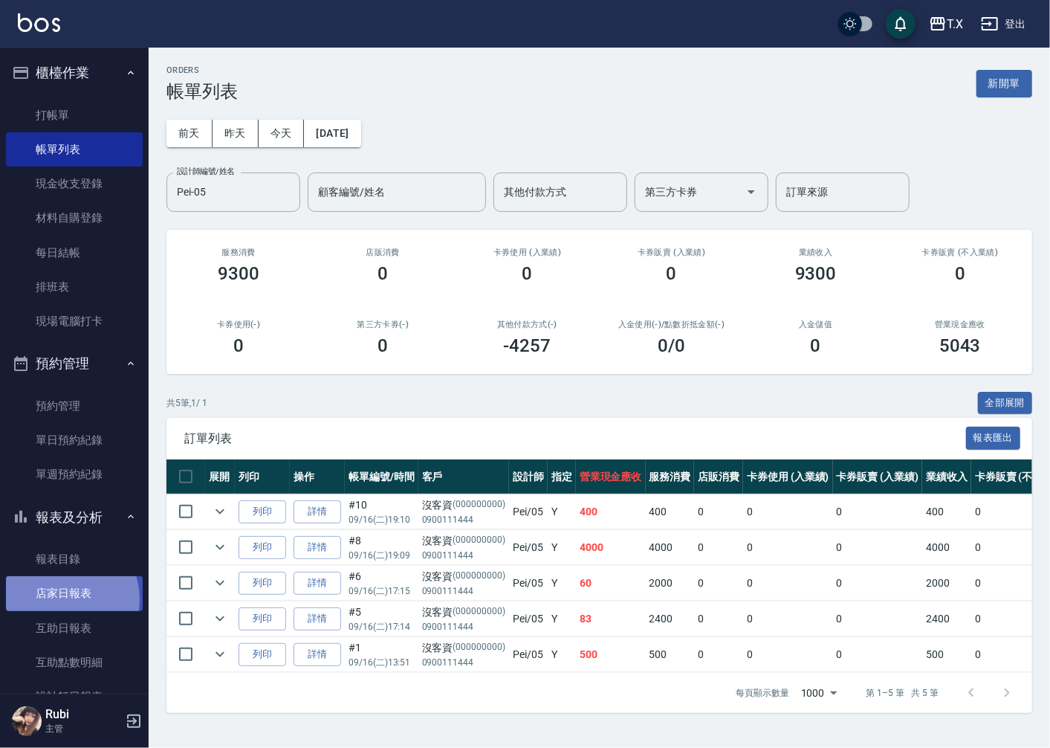
click at [62, 599] on link "店家日報表" at bounding box center [74, 593] width 137 height 34
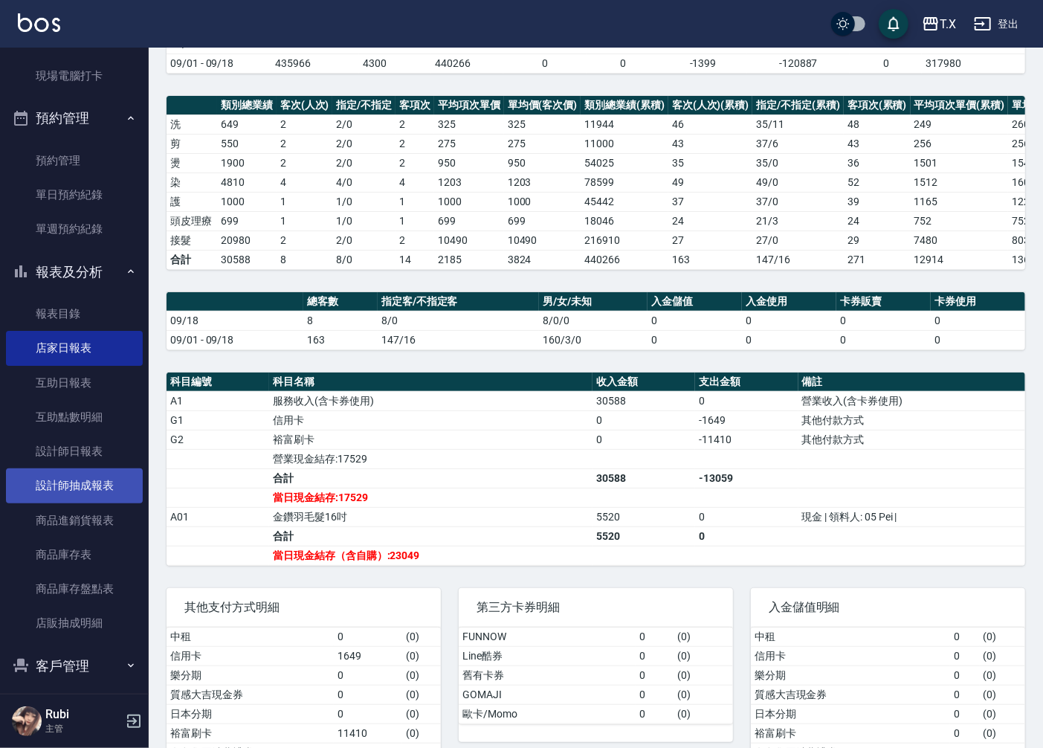
scroll to position [248, 0]
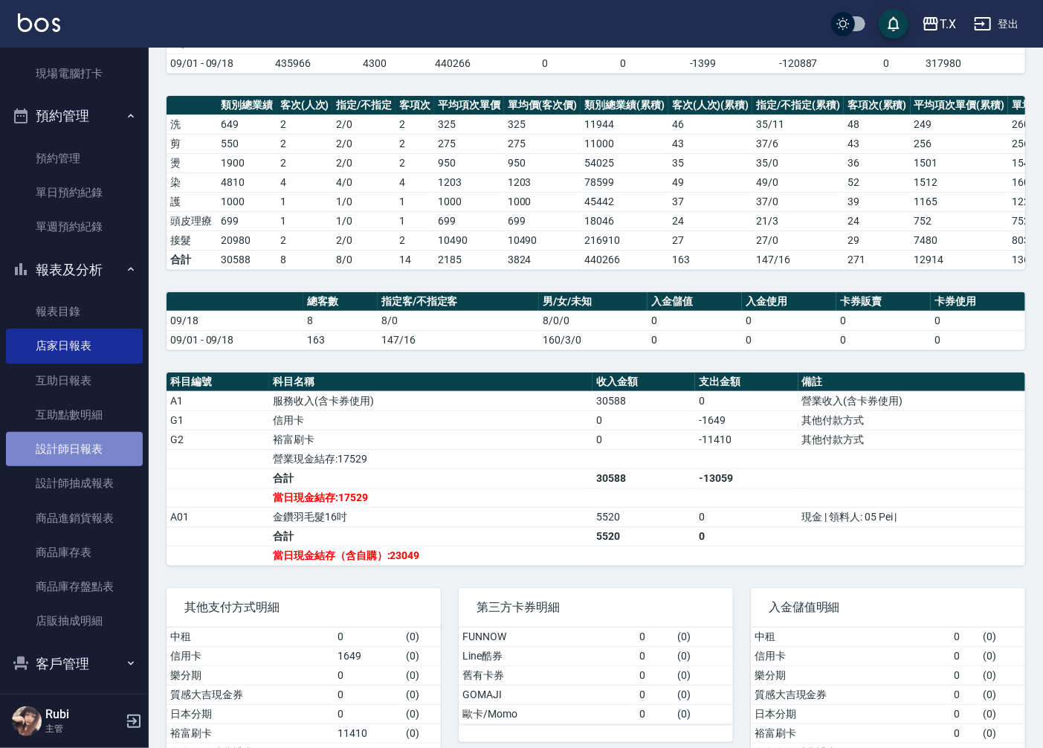
click at [103, 450] on link "設計師日報表" at bounding box center [74, 449] width 137 height 34
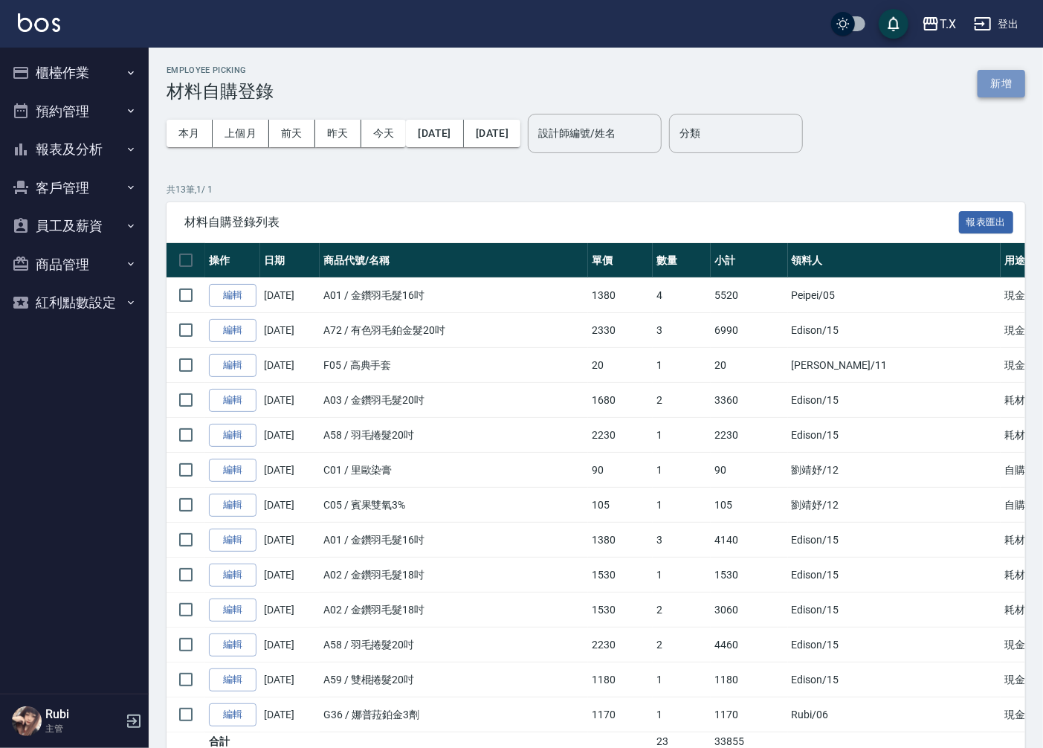
click at [998, 83] on button "新增" at bounding box center [1002, 84] width 48 height 28
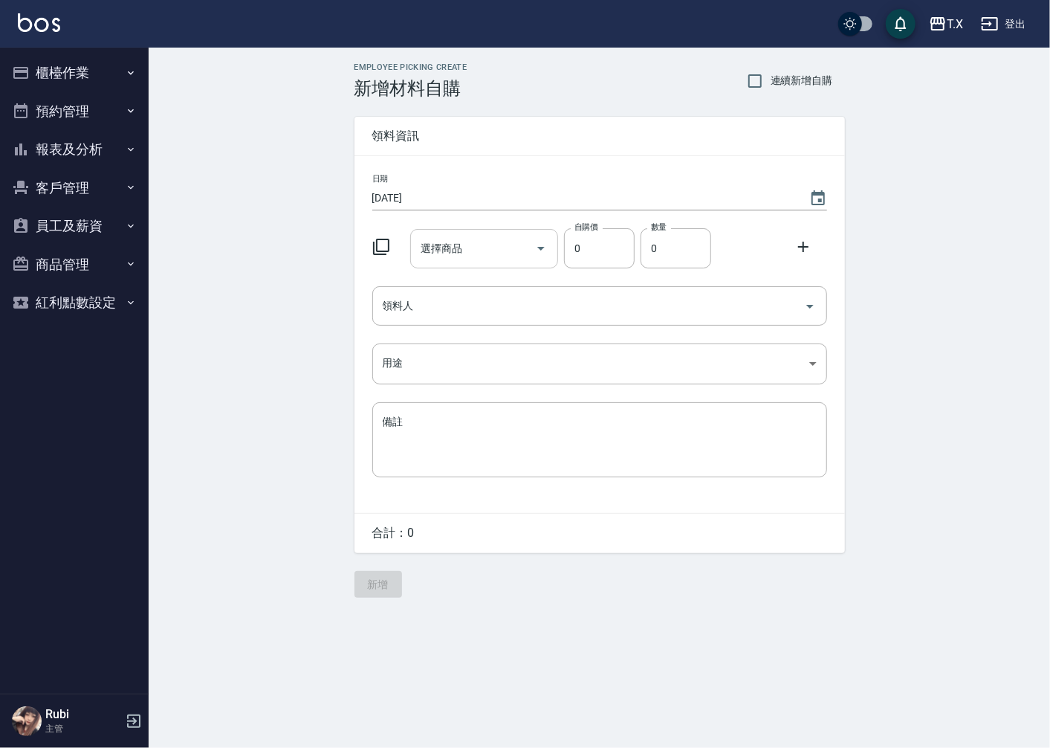
click at [502, 251] on input "選擇商品" at bounding box center [473, 249] width 112 height 26
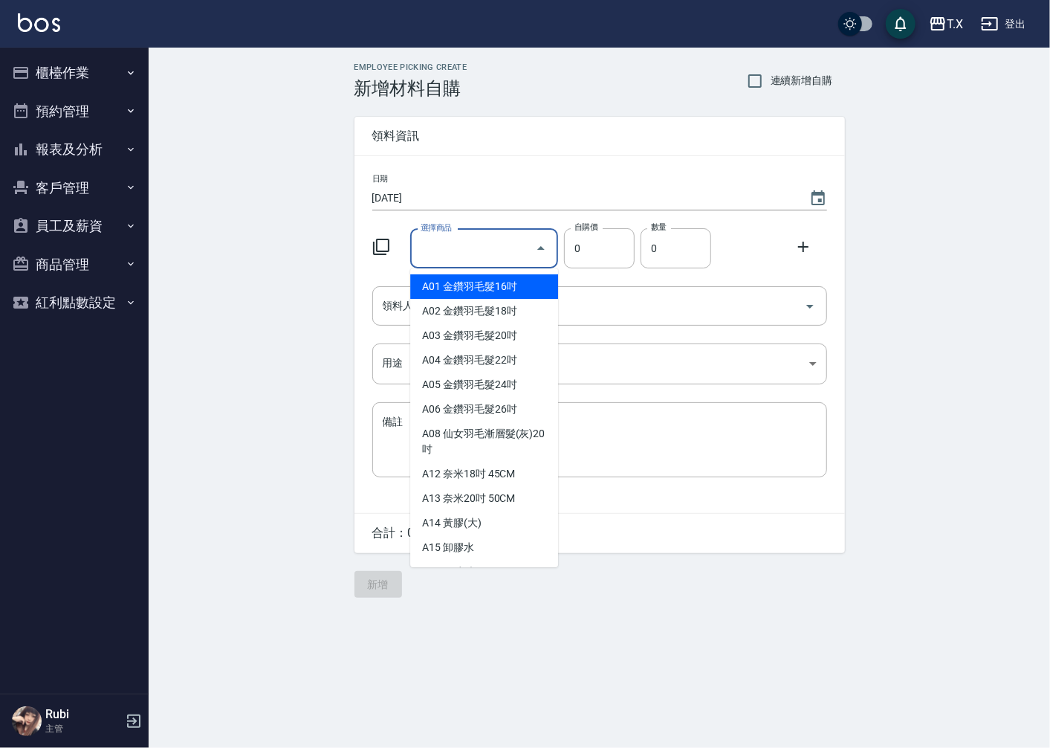
click at [375, 243] on icon at bounding box center [381, 247] width 18 height 18
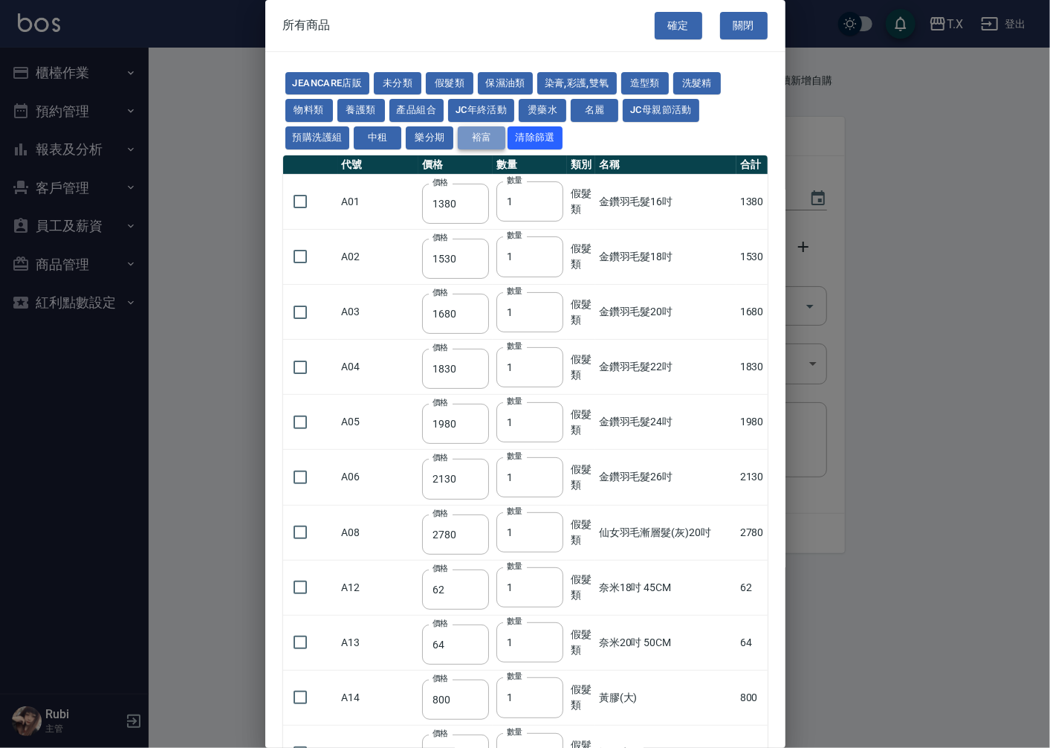
click at [474, 131] on button "裕富" at bounding box center [482, 137] width 48 height 23
type input "1930"
type input "2130"
type input "2330"
type input "2530"
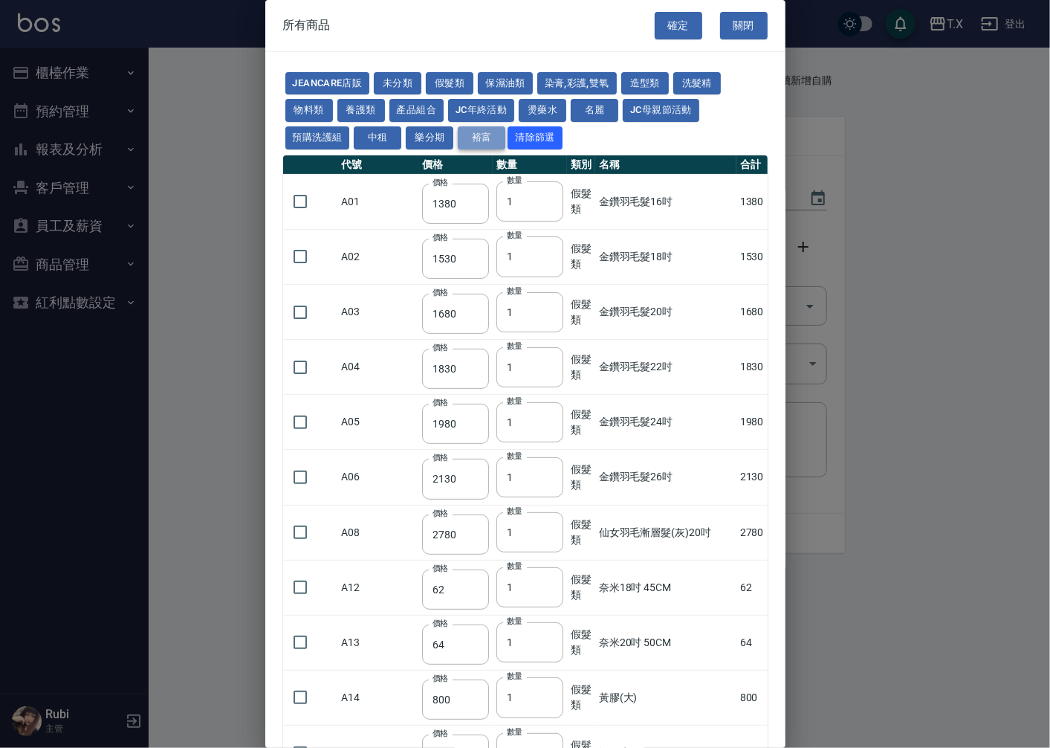
type input "2730"
type input "1780"
type input "1980"
type input "2180"
type input "2380"
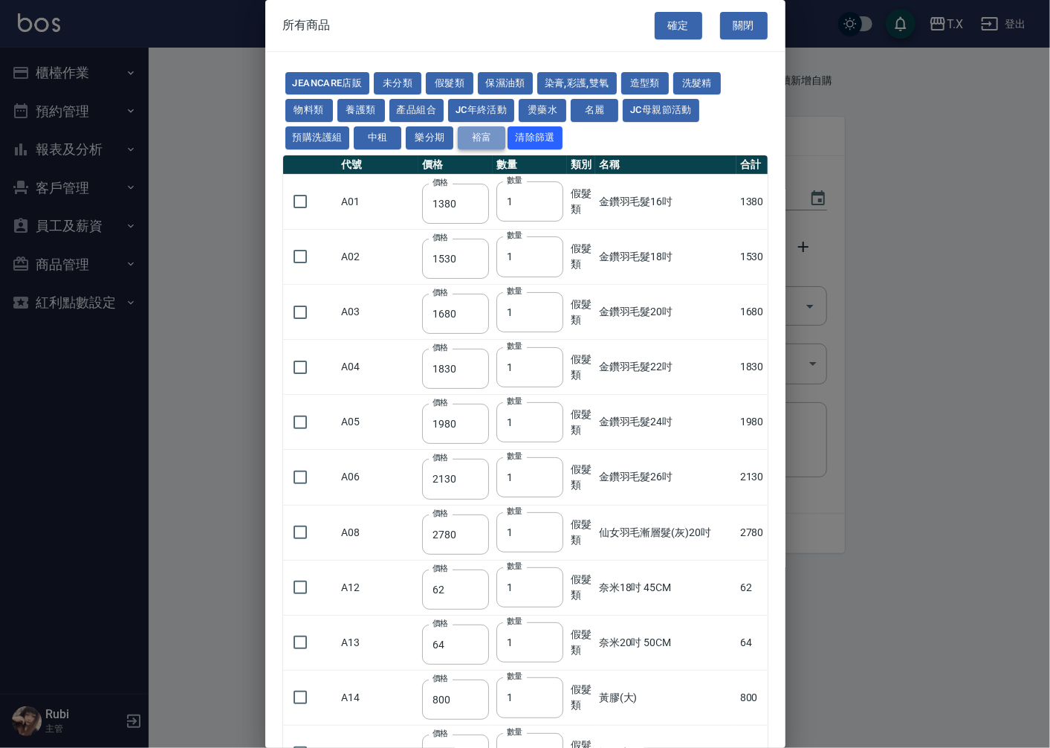
type input "2580"
type input "2780"
type input "2980"
type input "730"
type input "780"
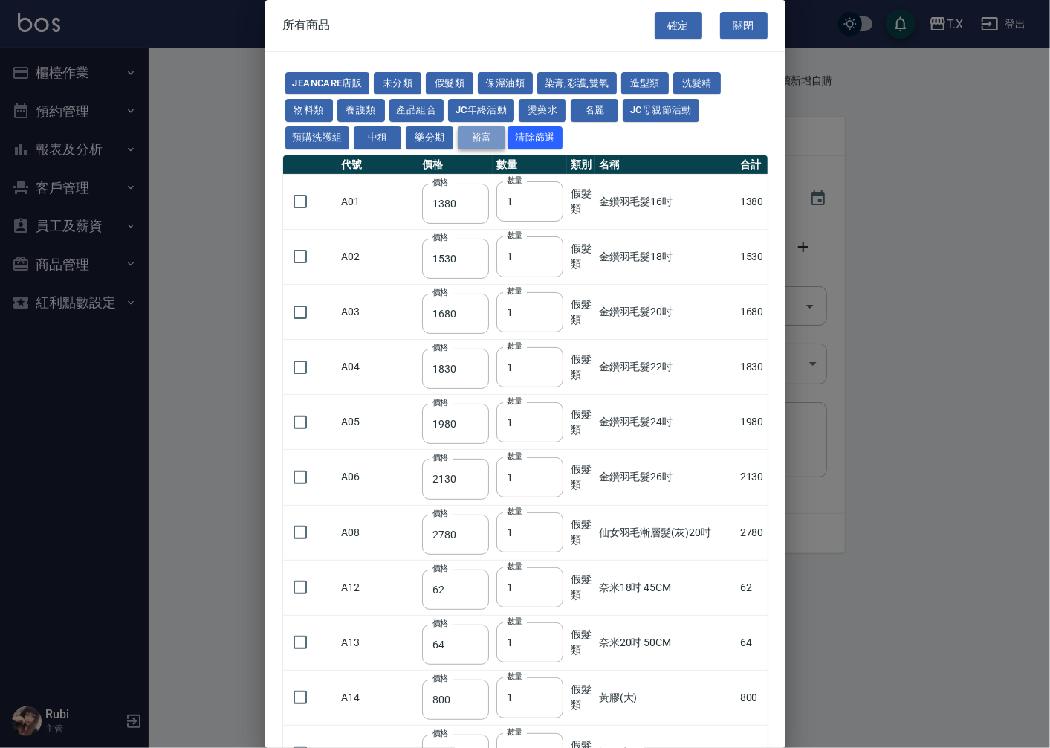
type input "830"
type input "930"
type input "980"
type input "1130"
type input "1180"
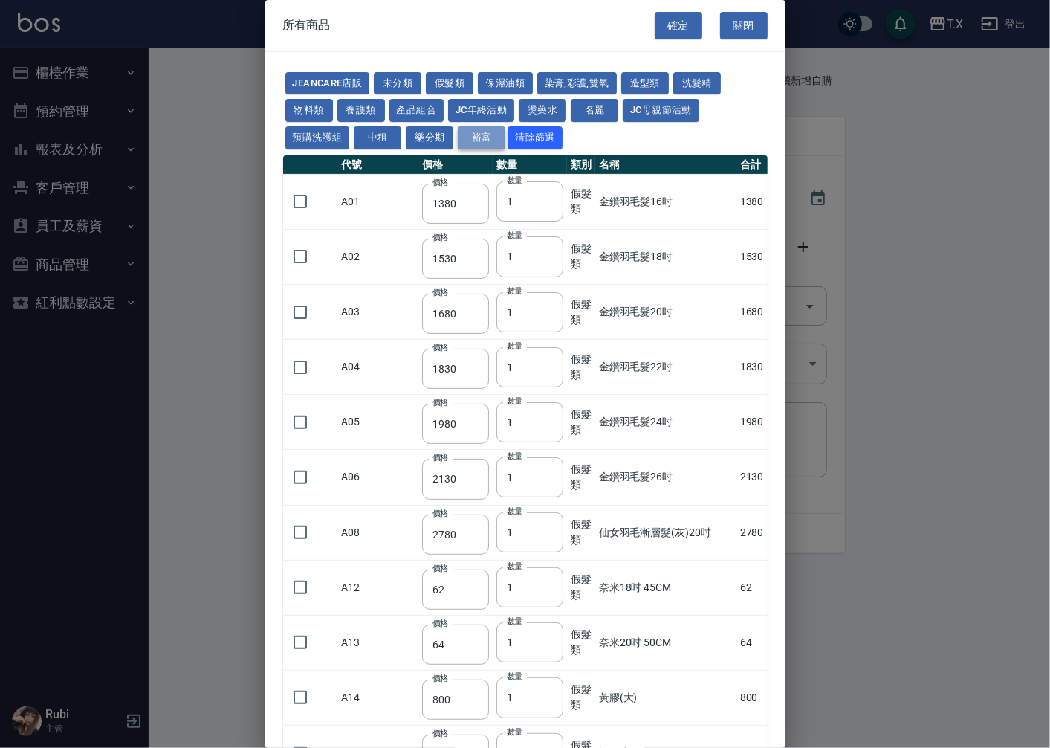
type input "1230"
type input "2230"
type input "1180"
type input "580"
type input "775"
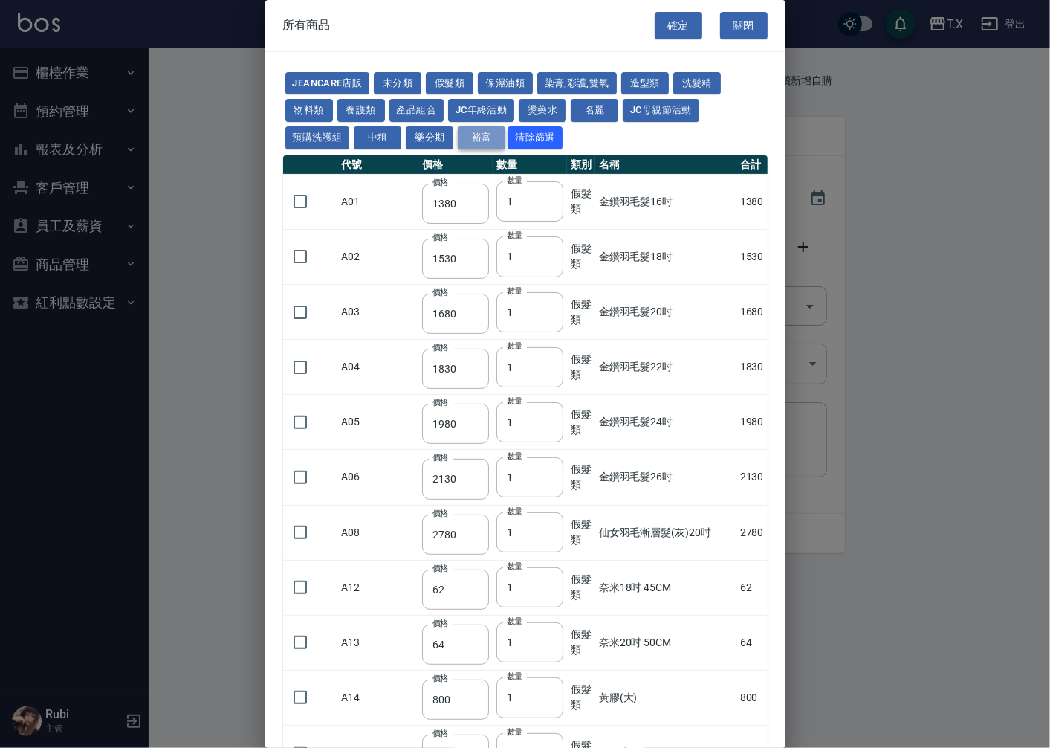
type input "2780"
type input "2180"
type input "2380"
type input "2580"
type input "2780"
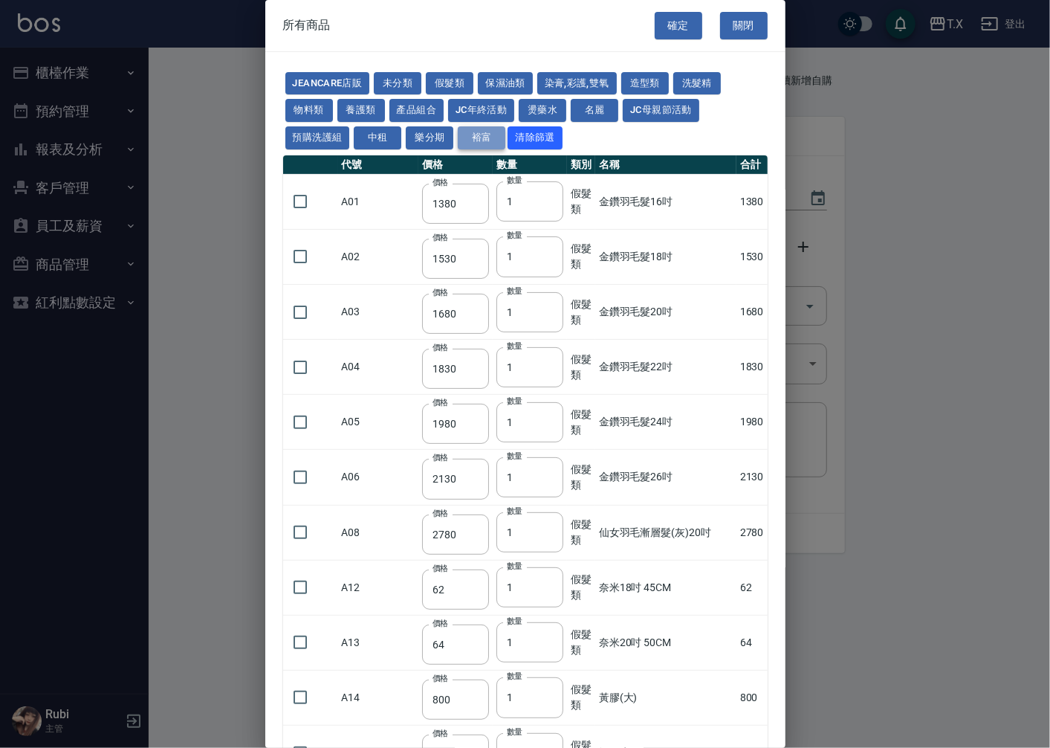
type input "2980"
type input "560"
type input "2160"
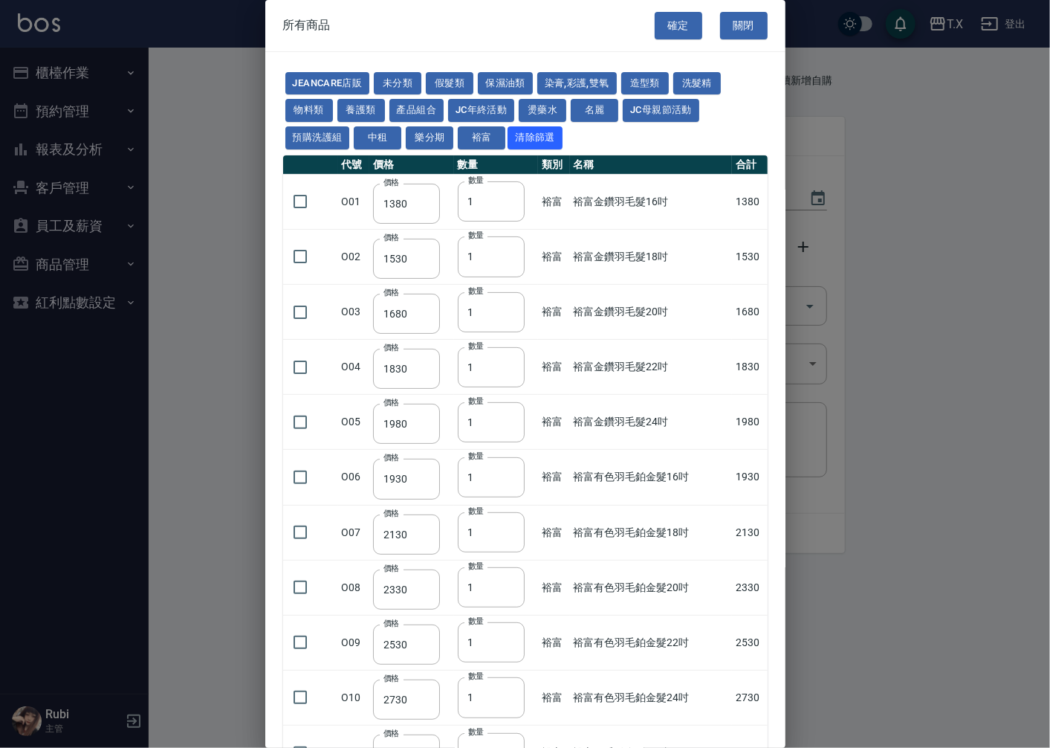
scroll to position [83, 0]
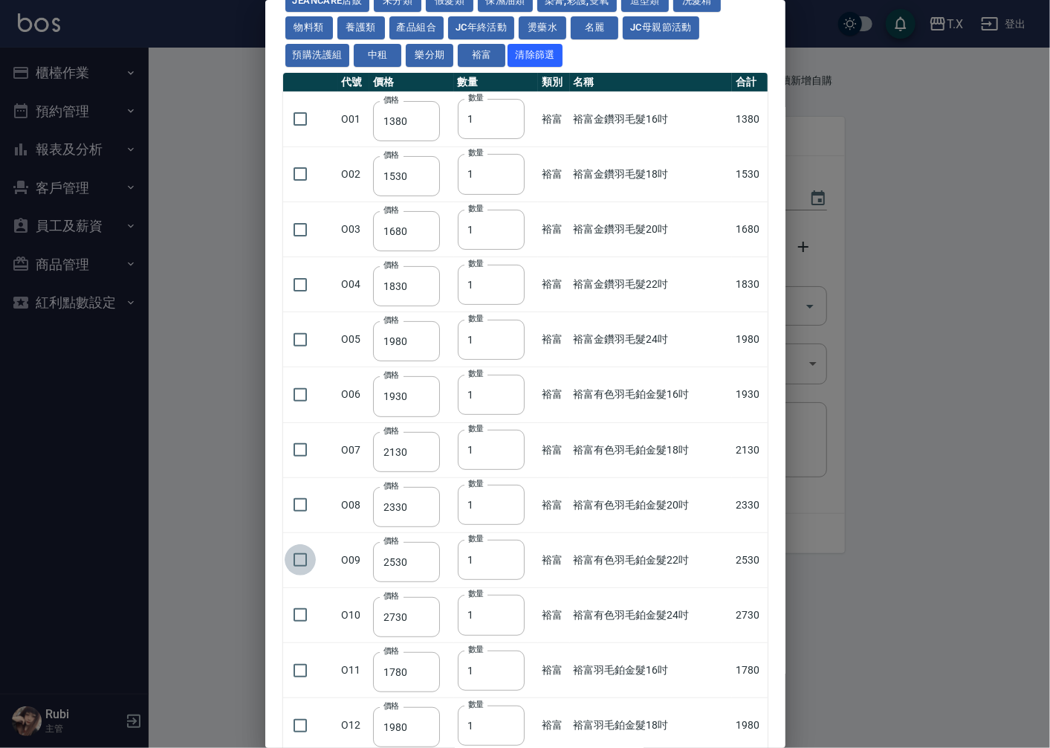
click at [300, 562] on input "checkbox" at bounding box center [300, 559] width 31 height 31
checkbox input "true"
drag, startPoint x: 489, startPoint y: 554, endPoint x: 368, endPoint y: 582, distance: 124.4
click at [368, 582] on tr "O09 價格 2530 價格 數量 1 數量 裕富 裕富有色羽毛鉑金髮22吋 2530" at bounding box center [525, 559] width 485 height 55
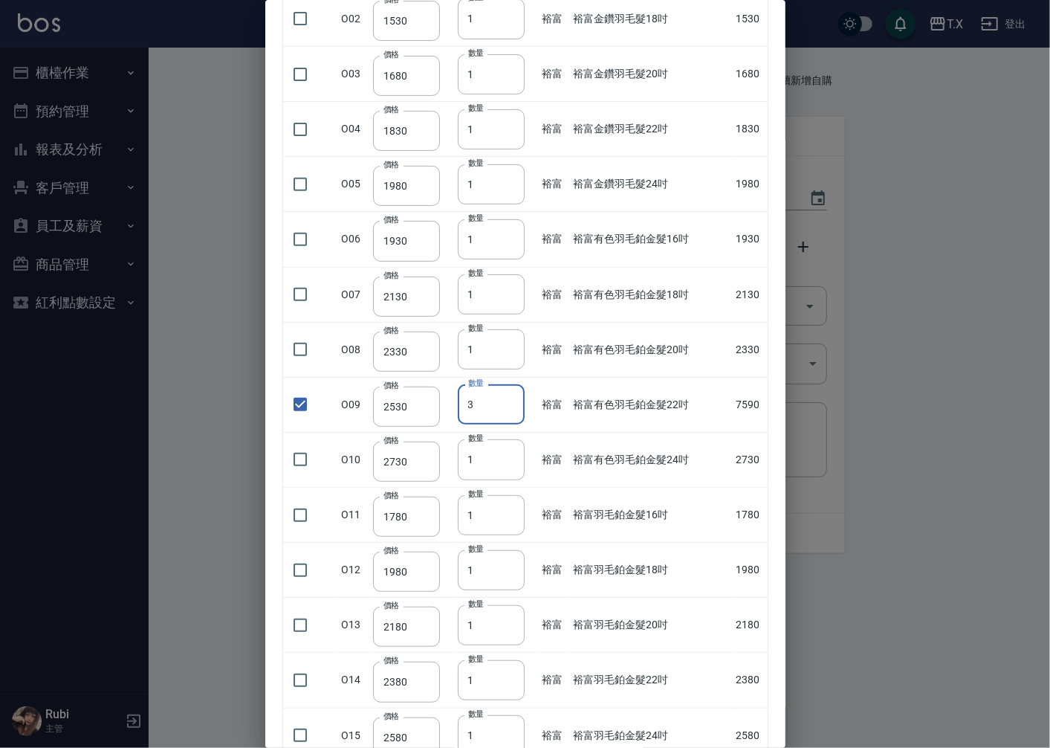
scroll to position [0, 0]
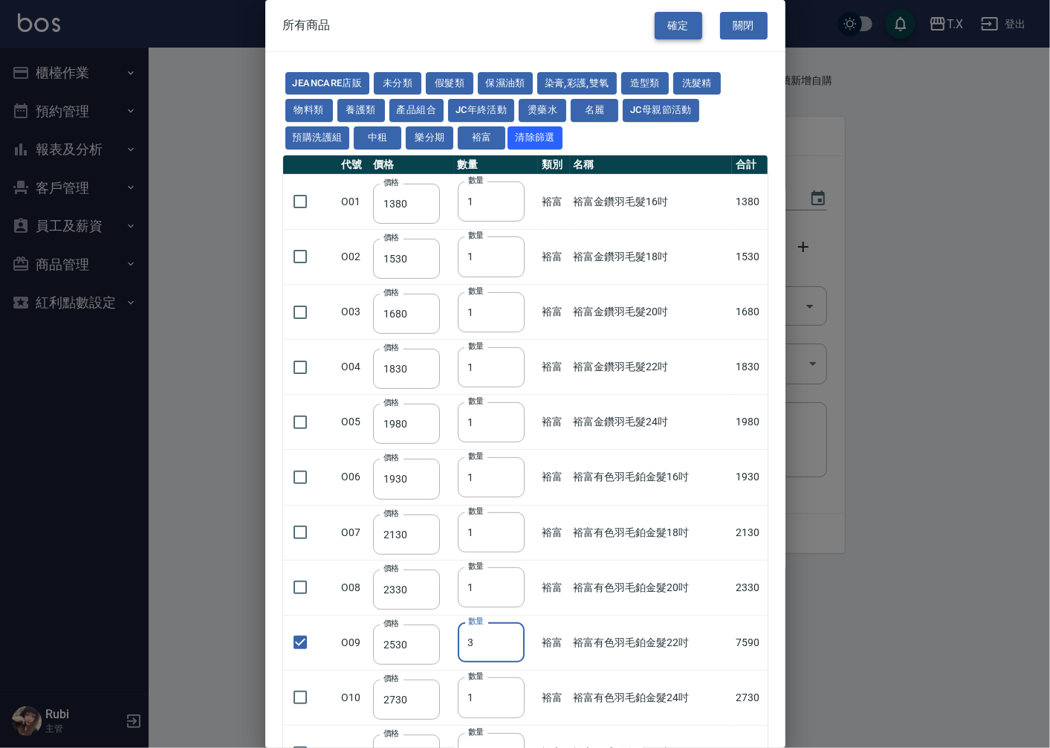
type input "3"
click at [682, 23] on button "確定" at bounding box center [679, 26] width 48 height 28
type input "裕富有色羽毛鉑金髮22吋"
type input "2530"
type input "3"
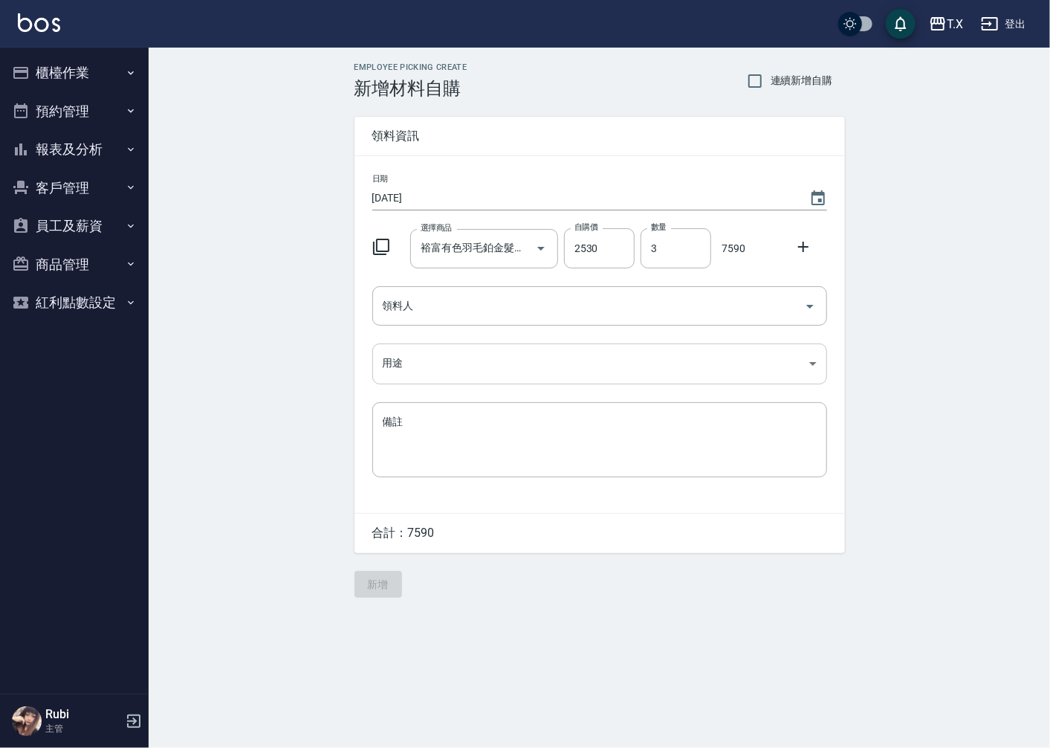
click at [399, 361] on body "T.X 登出 櫃檯作業 打帳單 帳單列表 現金收支登錄 材料自購登錄 每日結帳 排班表 現場電腦打卡 預約管理 預約管理 單日預約紀錄 單週預約紀錄 報表及分…" at bounding box center [525, 374] width 1050 height 748
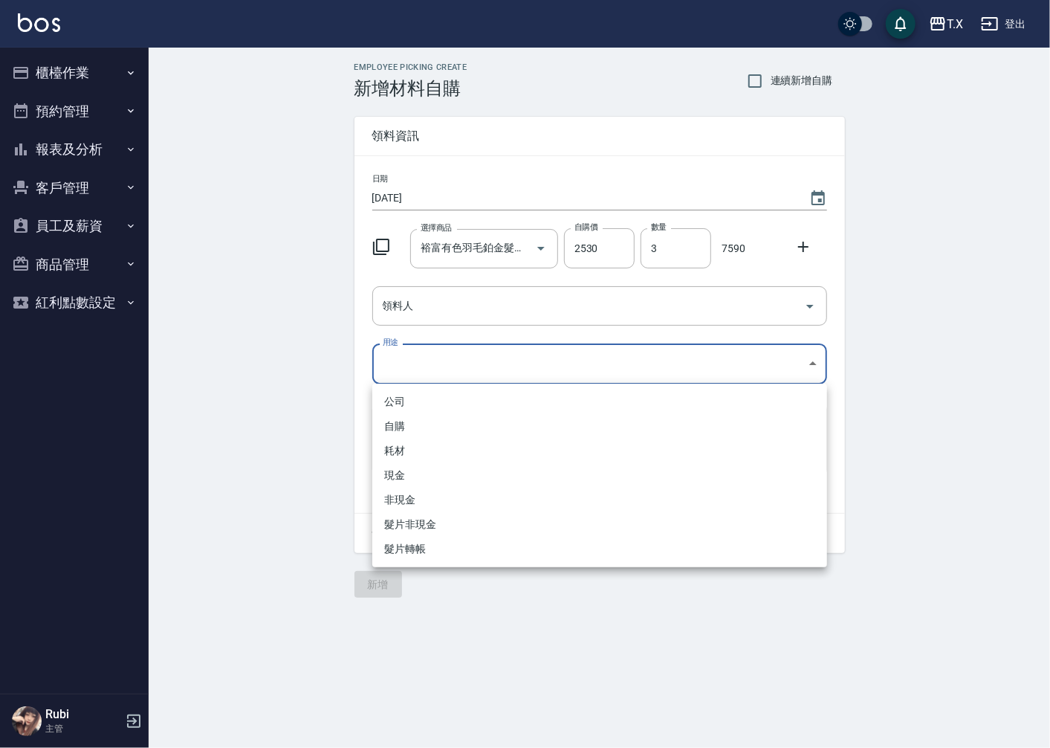
click at [416, 440] on li "耗材" at bounding box center [599, 451] width 455 height 25
type input "耗材"
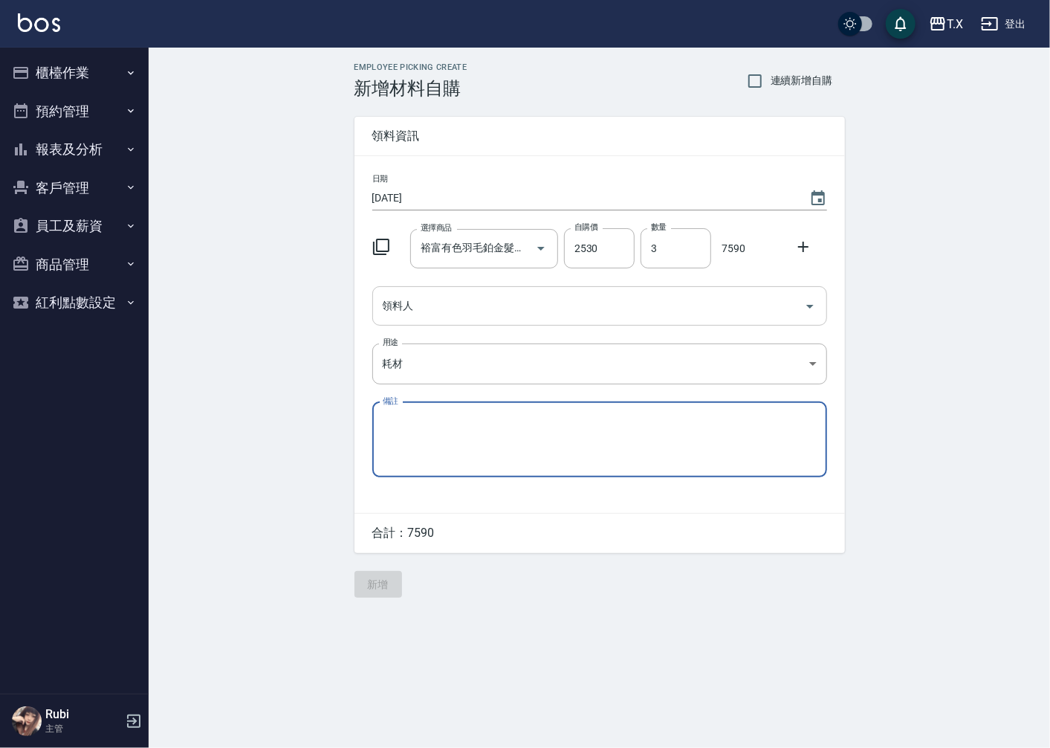
click at [415, 316] on input "領料人" at bounding box center [588, 306] width 419 height 26
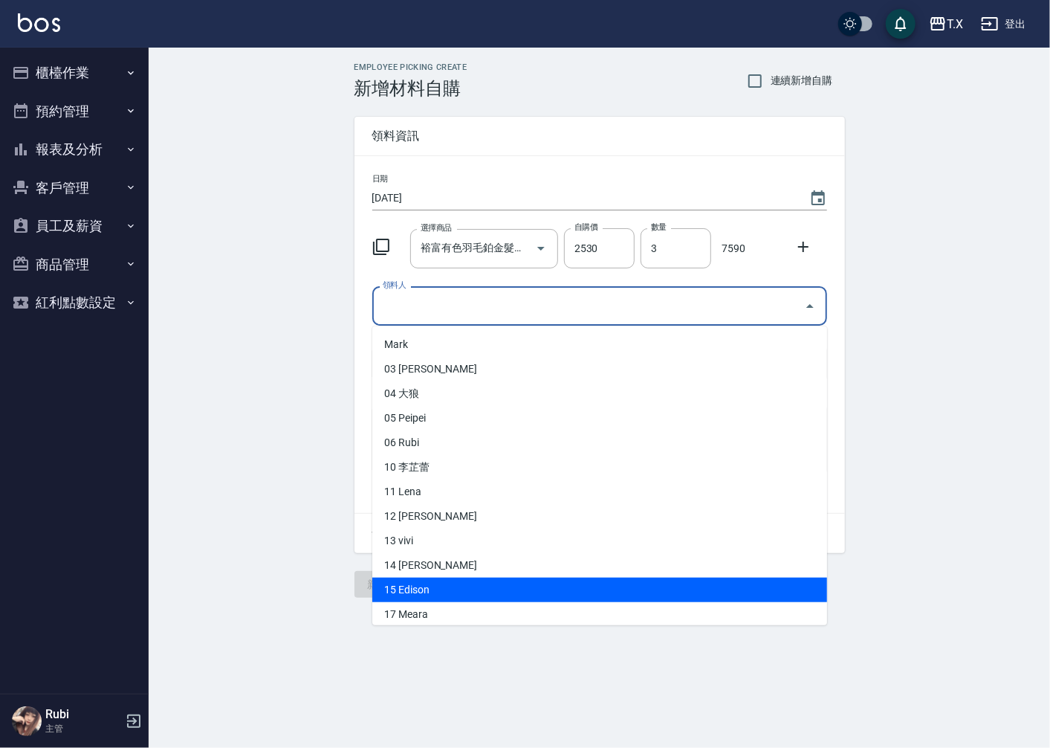
click at [412, 589] on li "15 Edison" at bounding box center [599, 590] width 455 height 25
type input "Edison"
